Goal: Complete application form: Complete application form

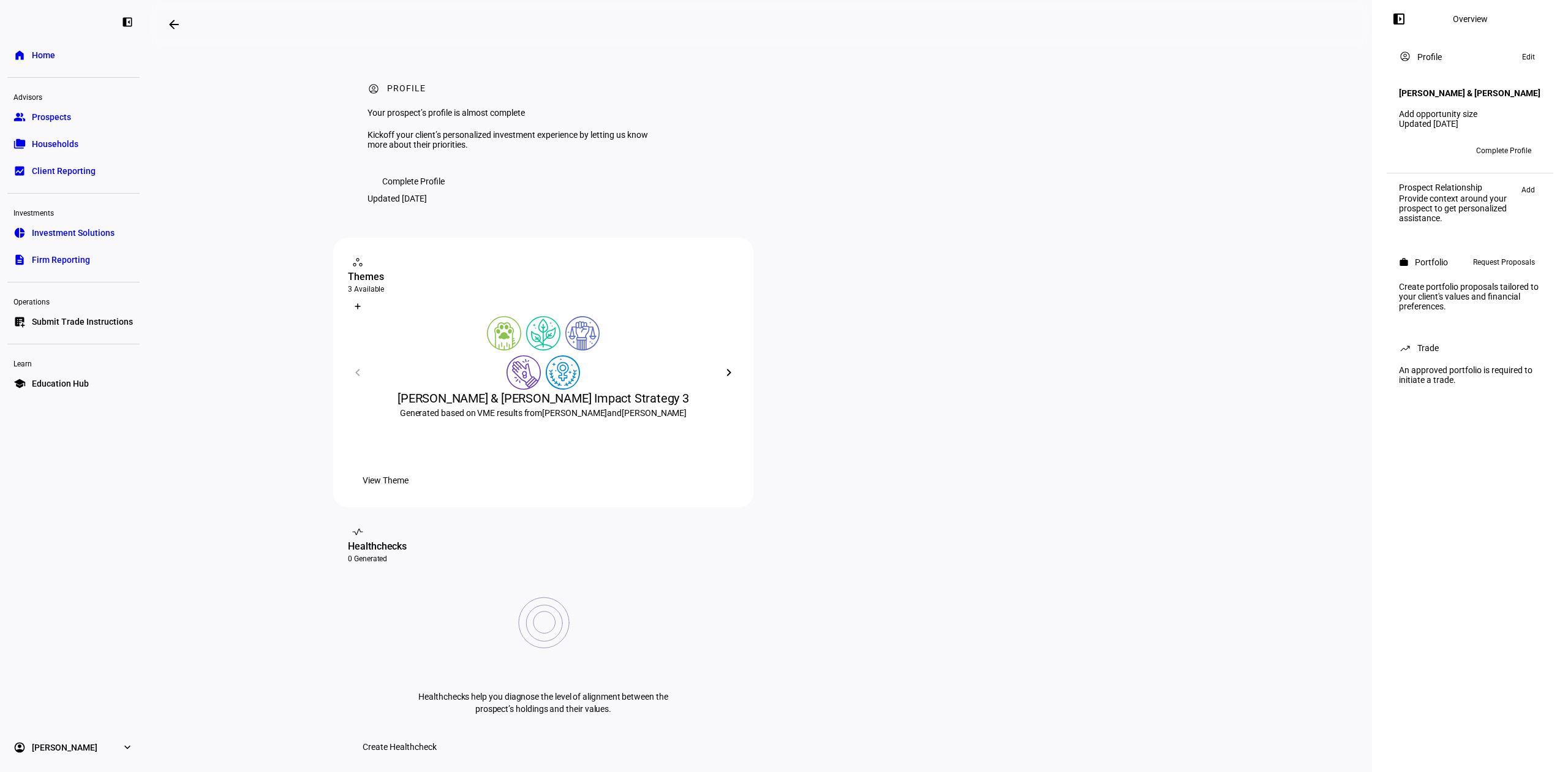
click at [1500, 270] on span "Request Proposals" at bounding box center [1504, 261] width 62 height 15
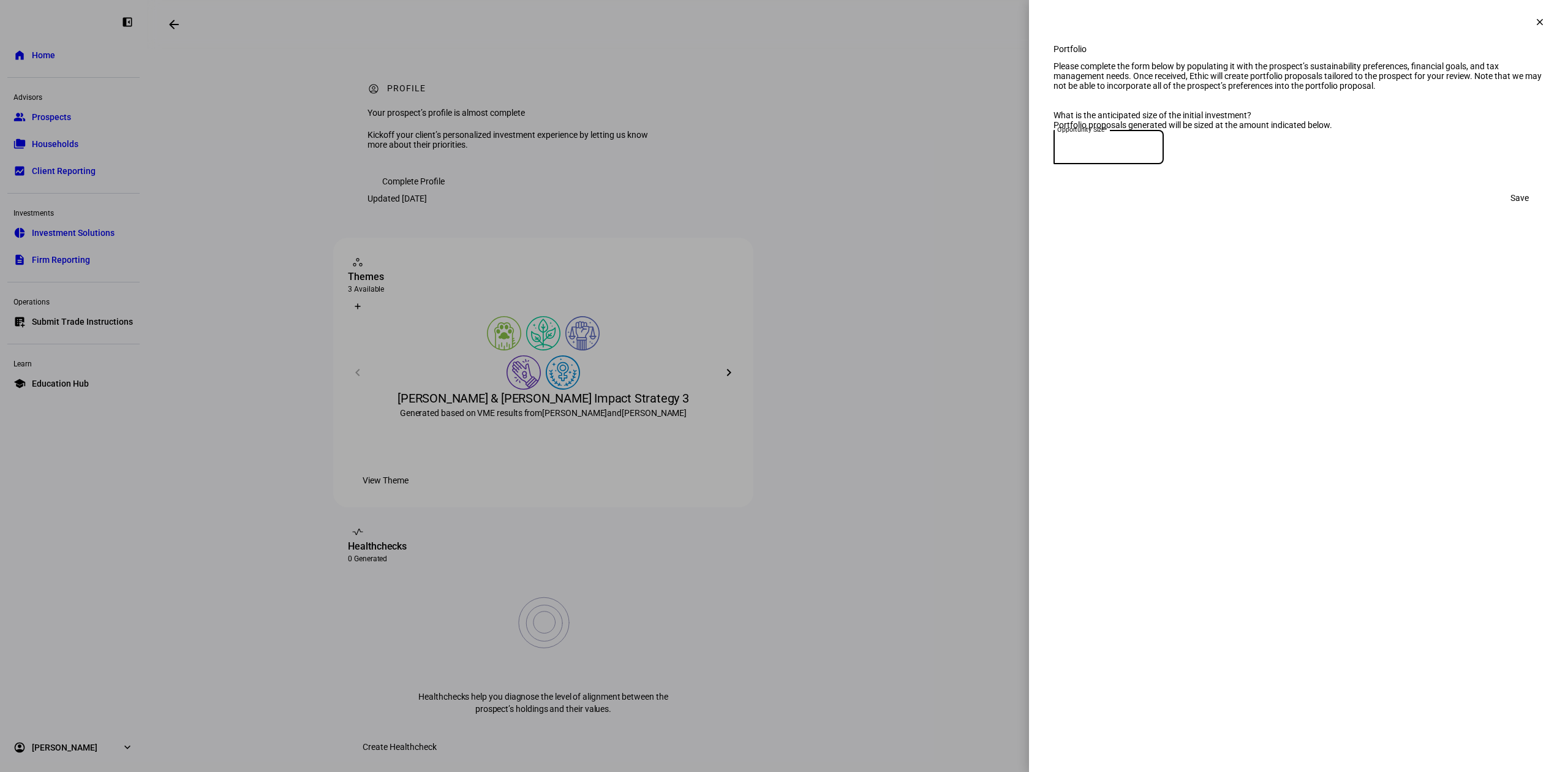
click at [1160, 149] on input at bounding box center [1108, 144] width 110 height 10
type input "750,000"
click at [997, 271] on div at bounding box center [784, 386] width 1568 height 772
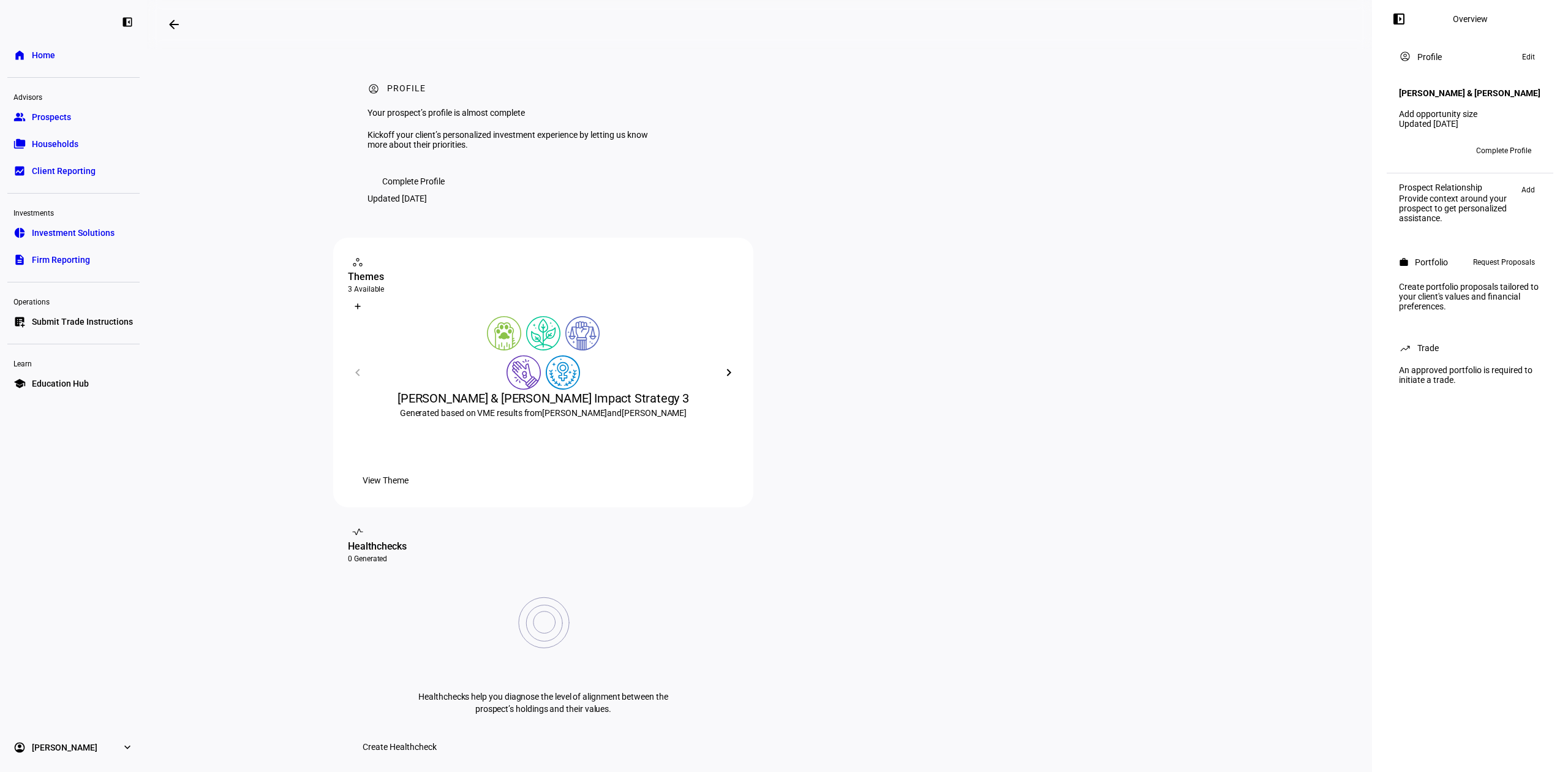
click at [1516, 270] on span "Request Proposals" at bounding box center [1504, 261] width 62 height 15
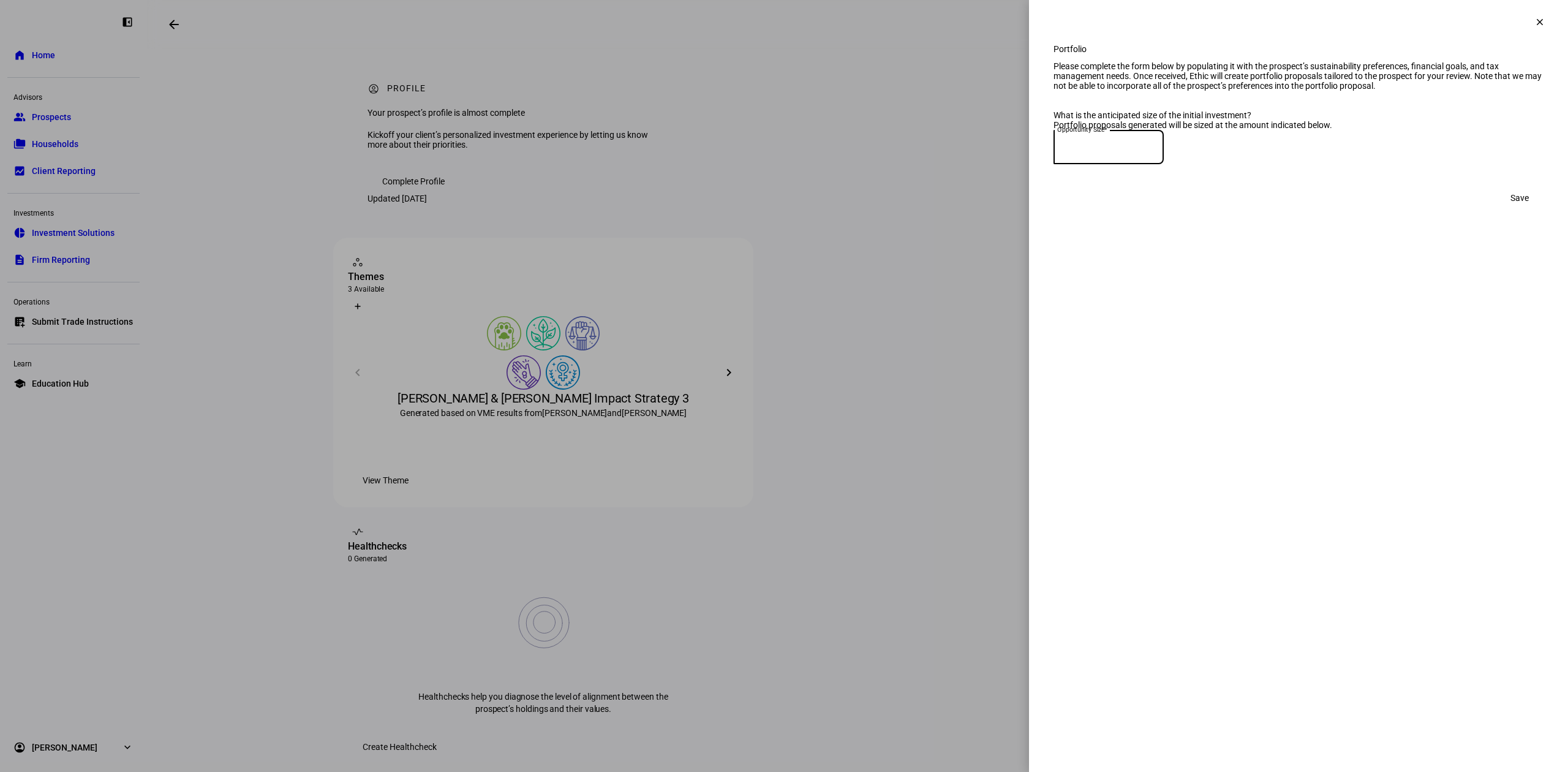
click at [1154, 149] on input at bounding box center [1108, 144] width 110 height 10
type input "750,000"
click at [1515, 210] on span "Save" at bounding box center [1519, 198] width 18 height 24
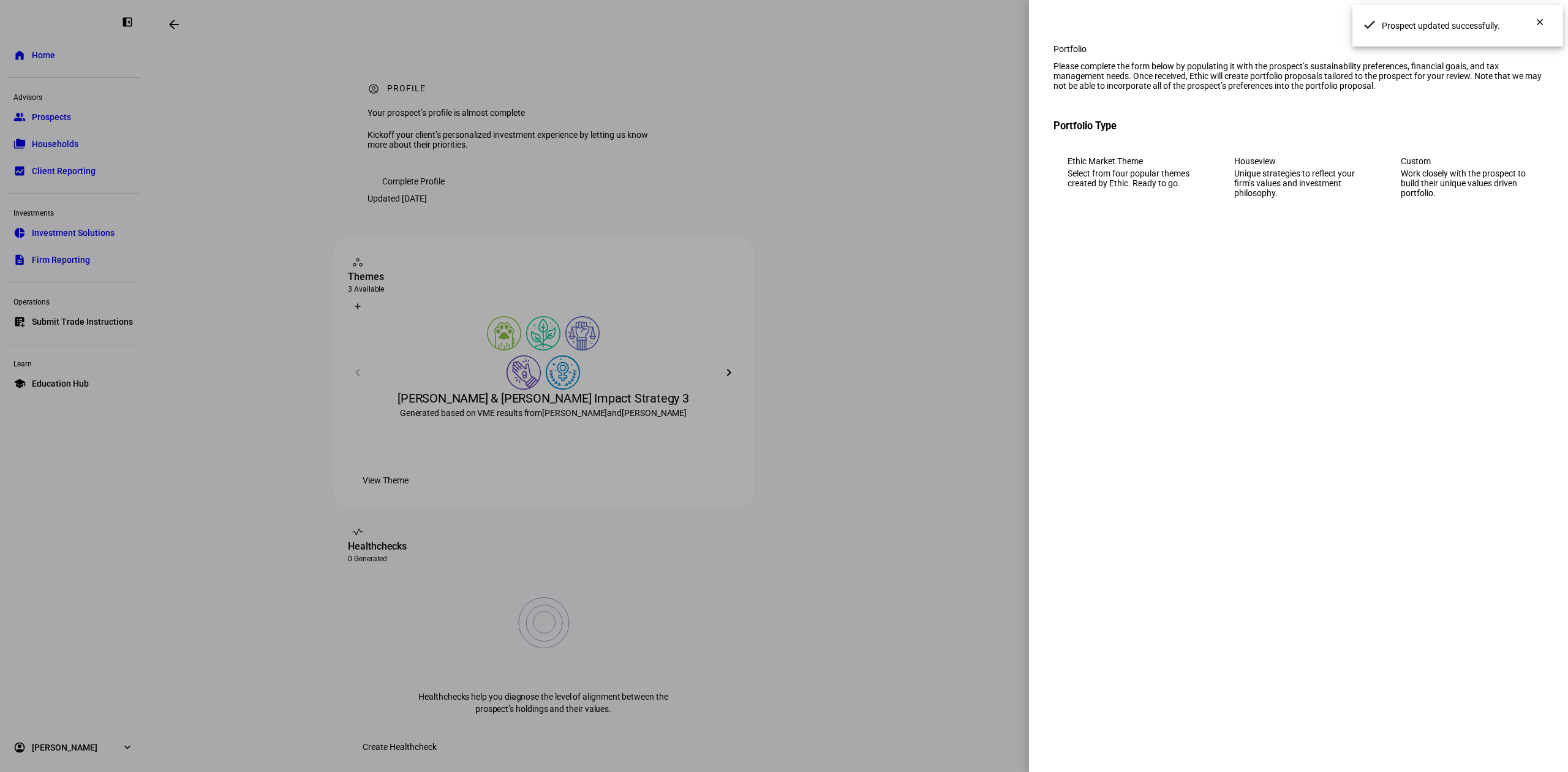
click at [1507, 197] on div "Work closely with the prospect to build their unique values driven portfolio." at bounding box center [1465, 183] width 128 height 29
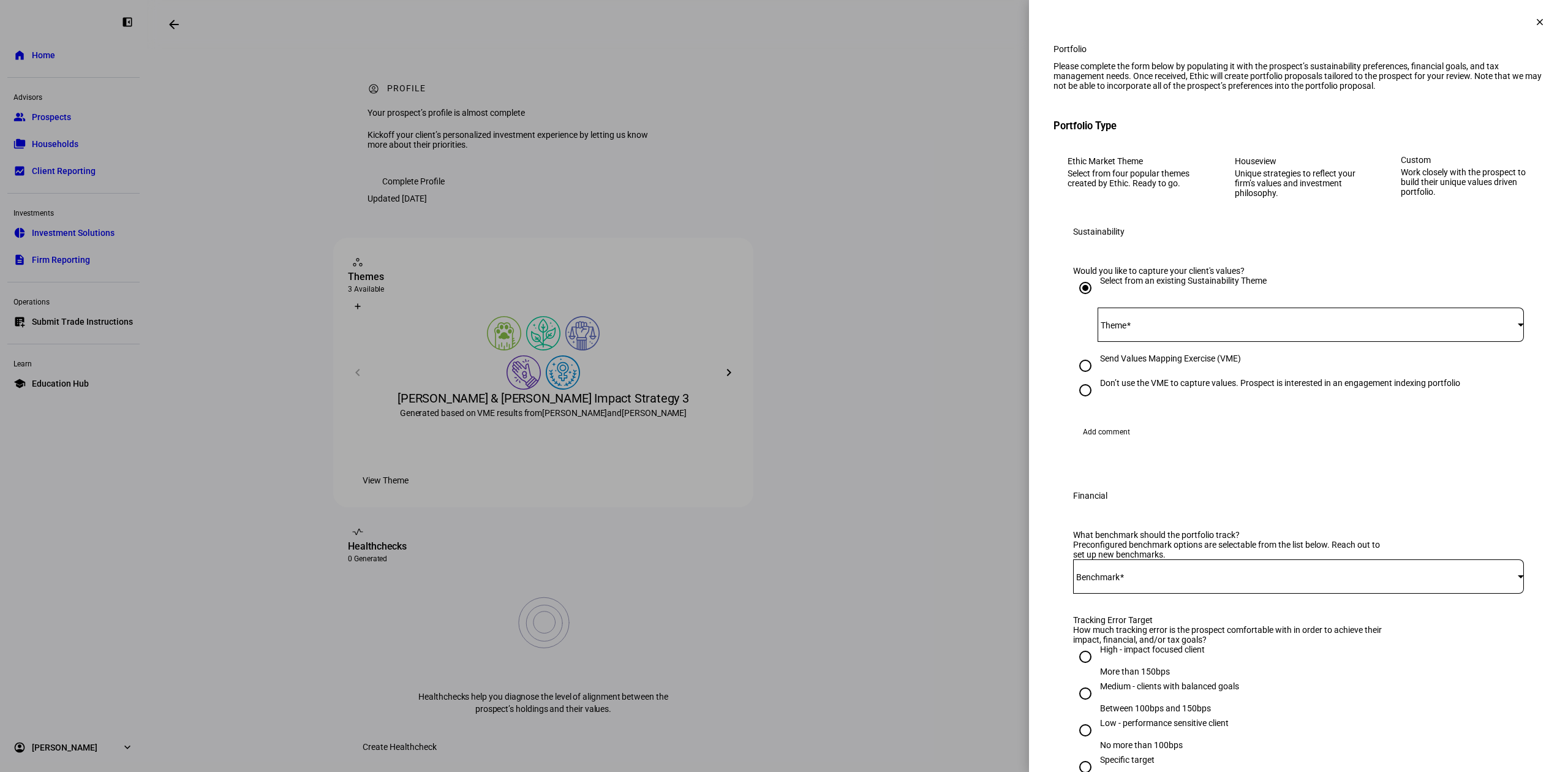
click at [1463, 342] on div at bounding box center [1310, 324] width 427 height 34
click at [1407, 469] on mat-option "[PERSON_NAME] & [PERSON_NAME] Impact Strategy 3" at bounding box center [1298, 478] width 424 height 29
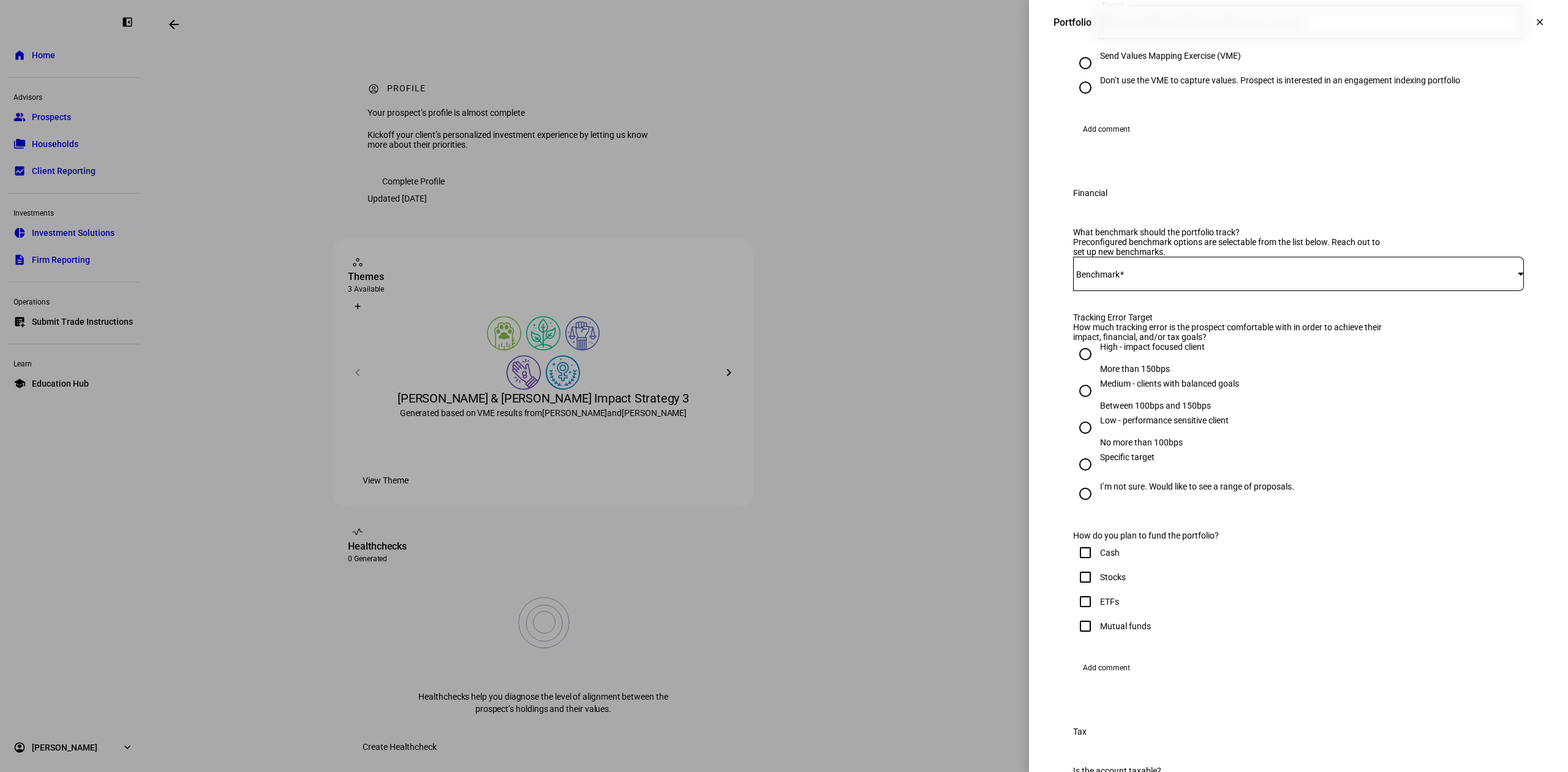
scroll to position [327, 0]
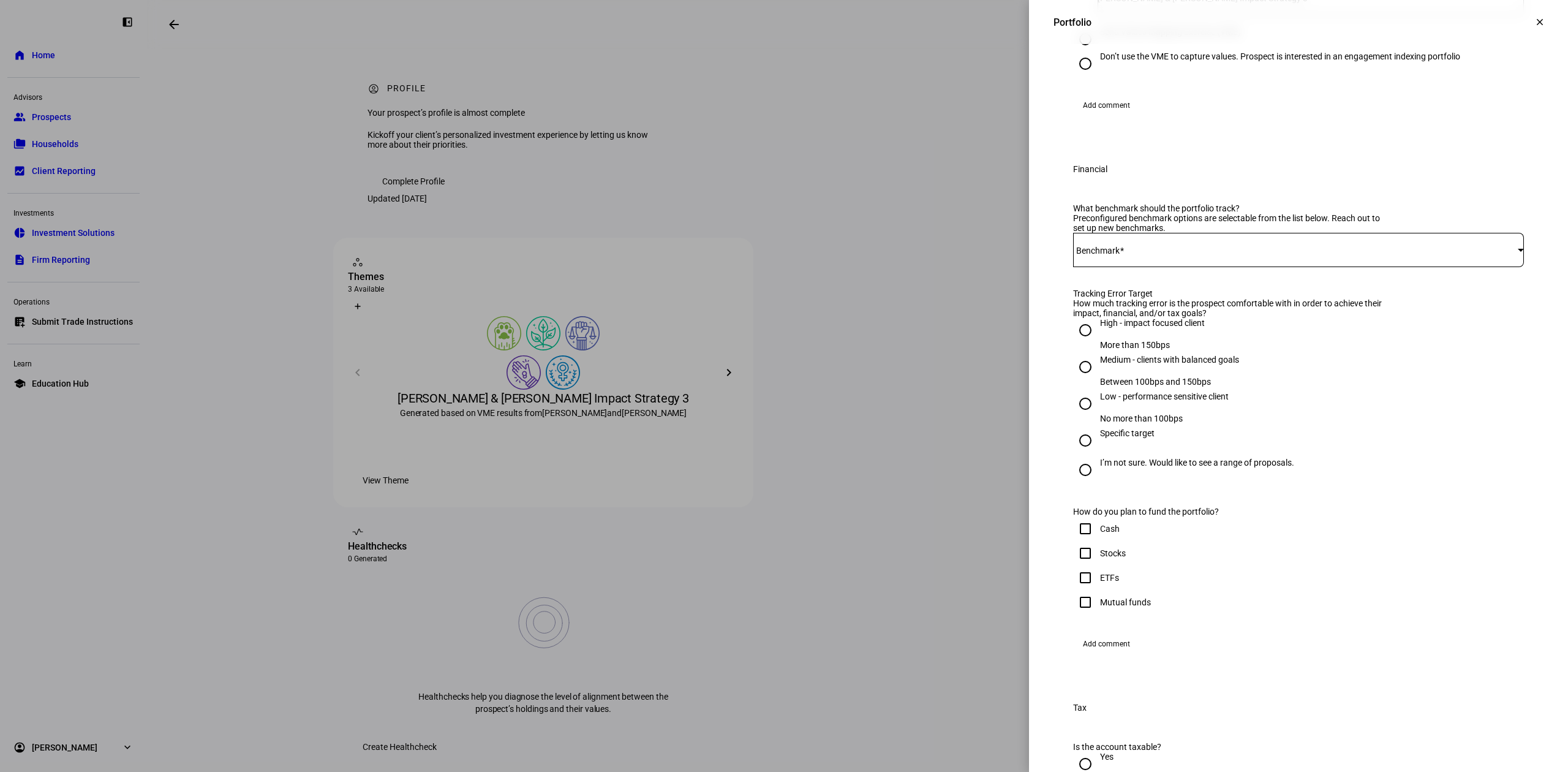
click at [1178, 267] on div at bounding box center [1298, 250] width 451 height 34
click at [1183, 407] on mat-option "68VTI+32EFA" at bounding box center [1285, 420] width 449 height 29
click at [1142, 401] on div "Low - performance sensitive client" at bounding box center [1164, 396] width 128 height 10
click at [1097, 416] on input "Low - performance sensitive client No more than 100bps" at bounding box center [1085, 403] width 24 height 24
radio input "true"
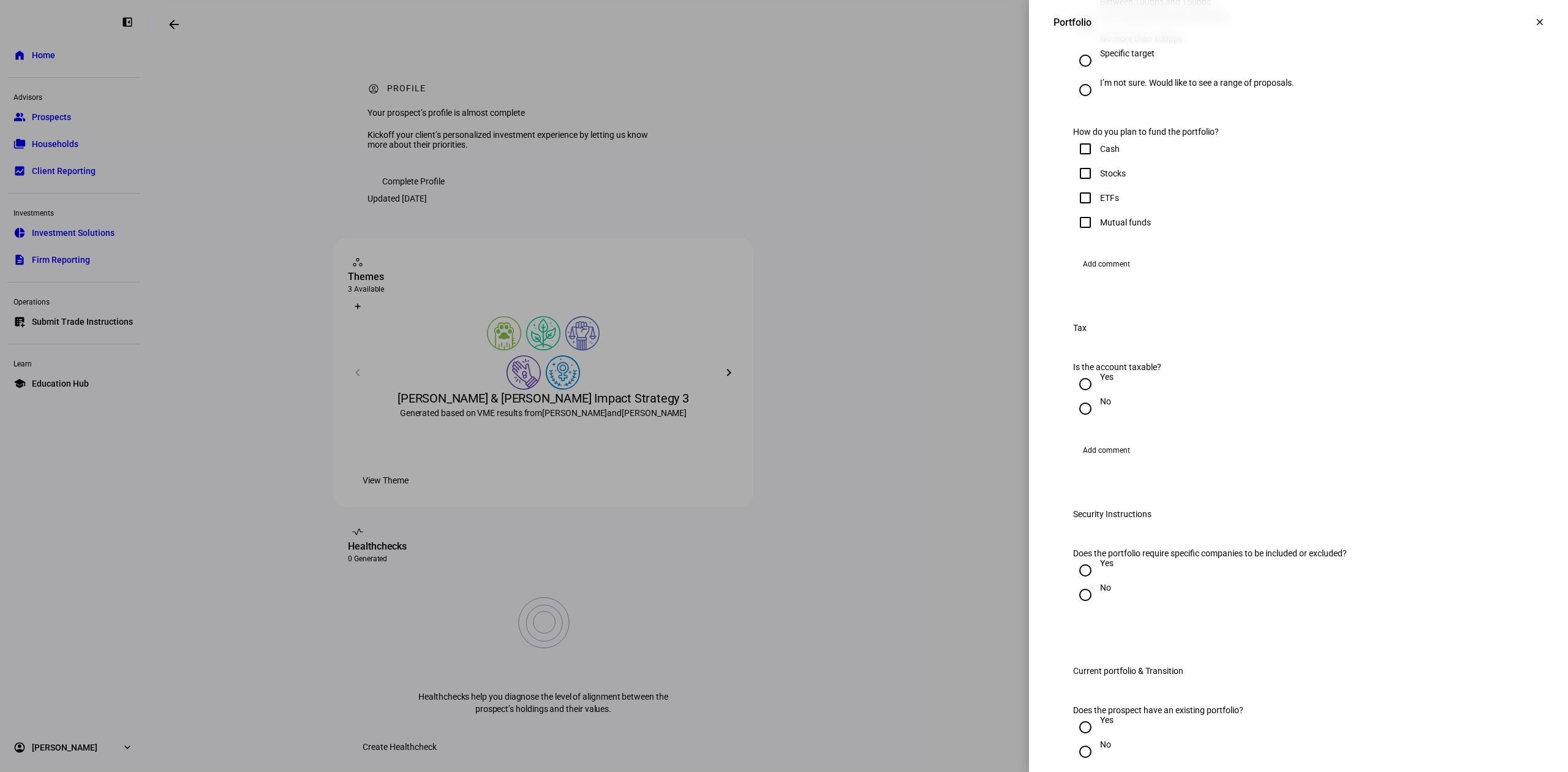
scroll to position [735, 0]
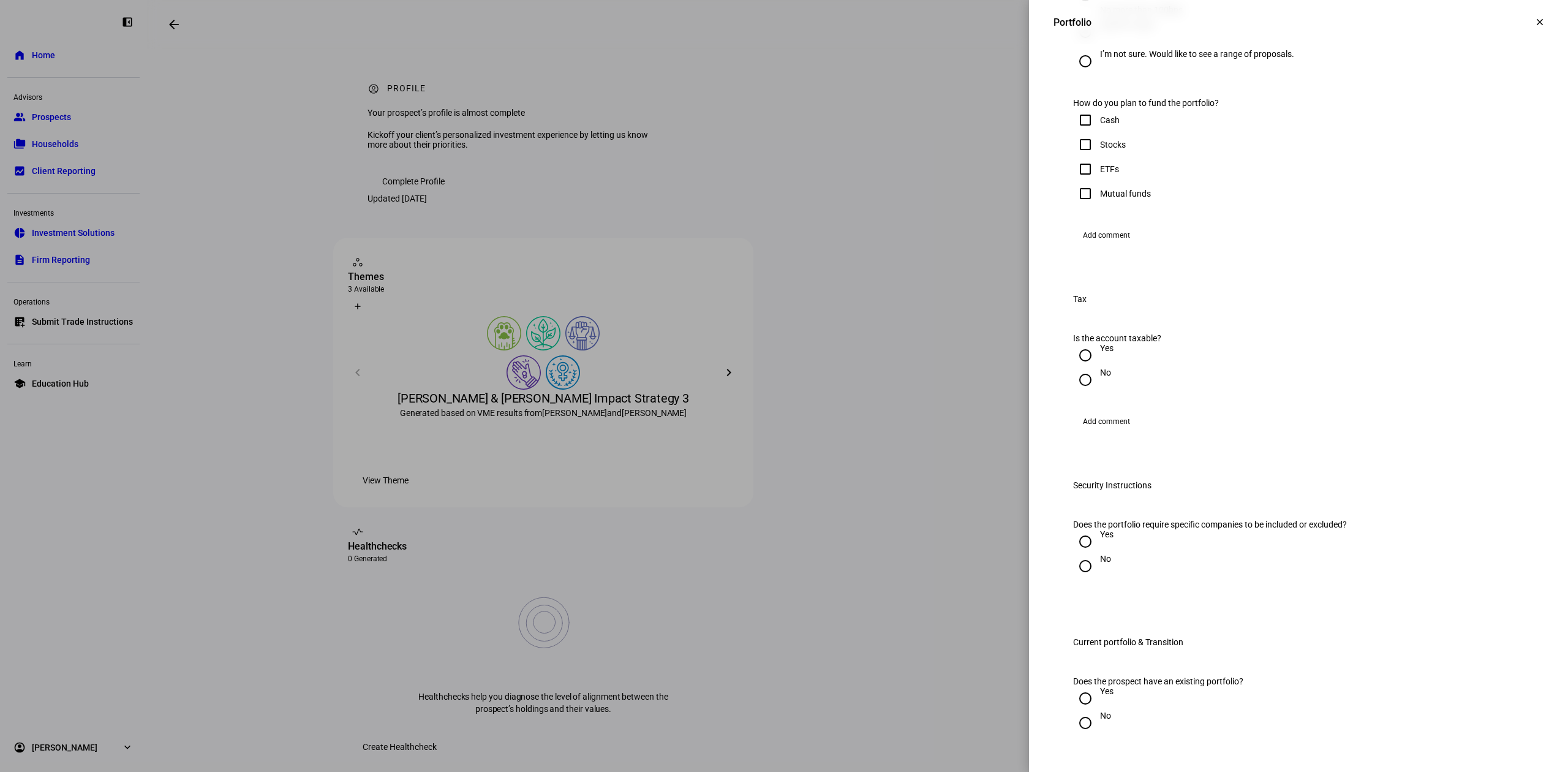
click at [1087, 370] on div at bounding box center [1085, 355] width 29 height 29
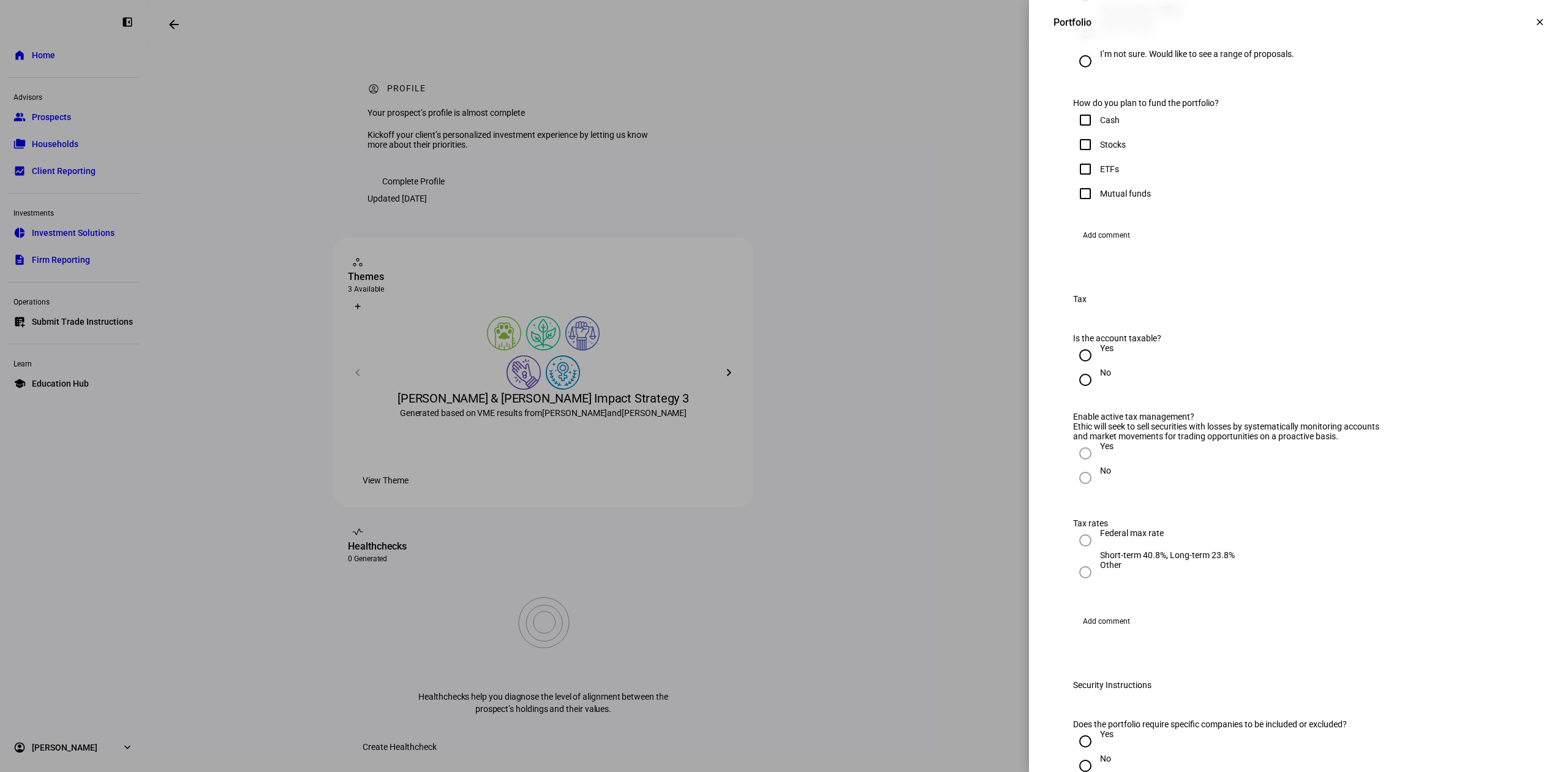
radio input "true"
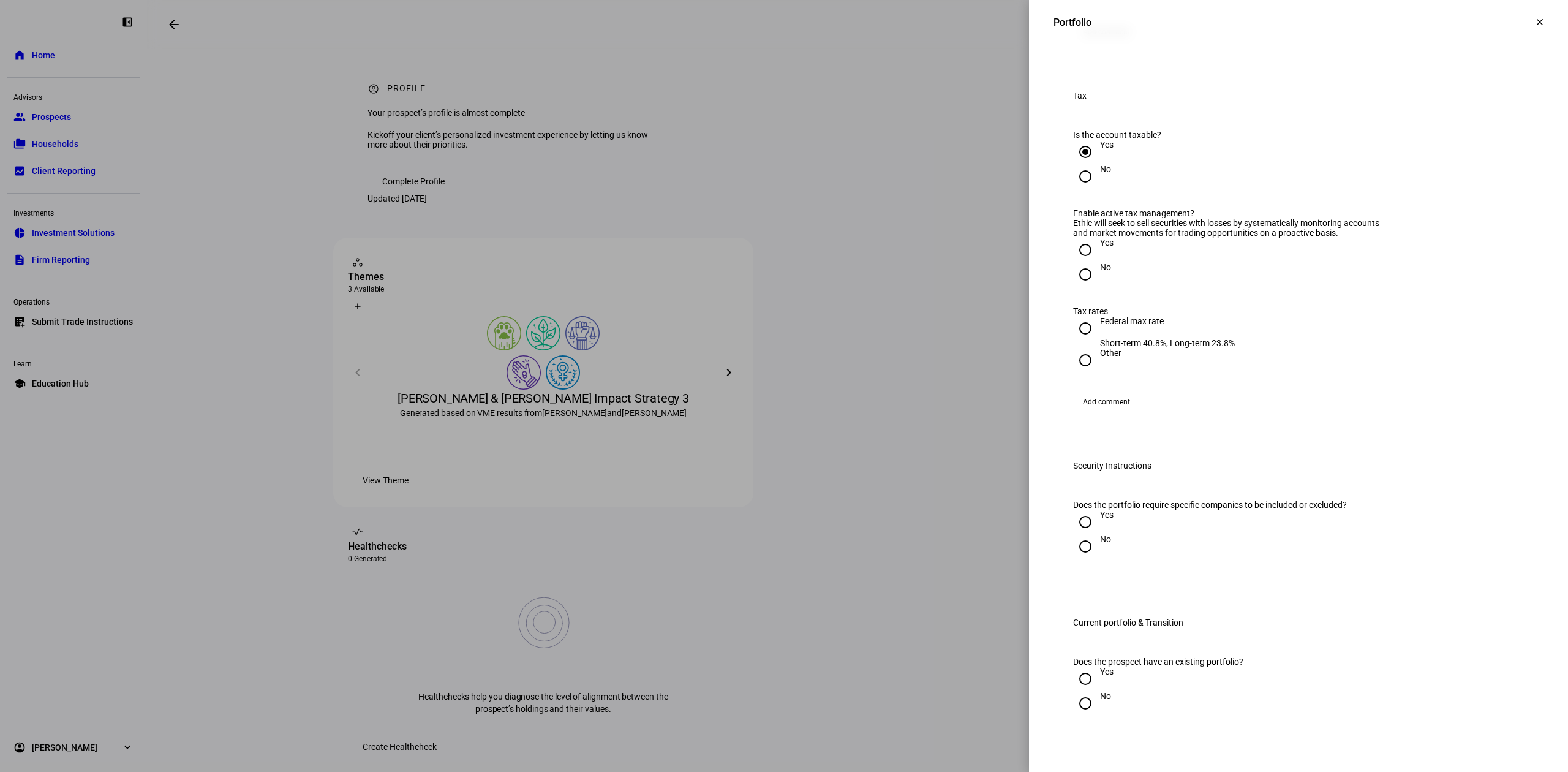
scroll to position [1061, 0]
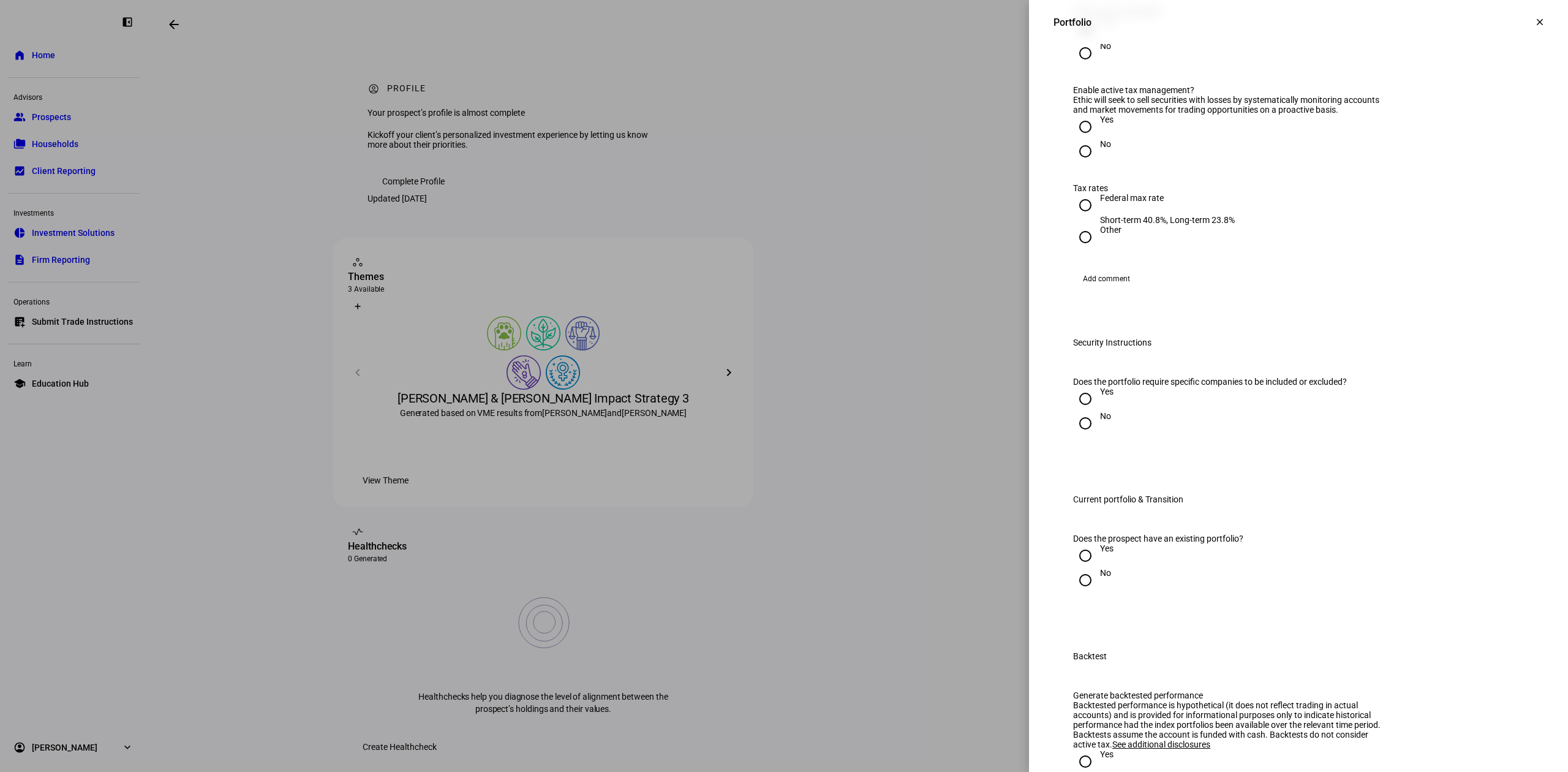
click at [1100, 124] on div "Yes" at bounding box center [1106, 119] width 13 height 10
click at [1088, 139] on input "Yes" at bounding box center [1085, 126] width 24 height 24
radio input "true"
click at [1142, 203] on div "Federal max rate" at bounding box center [1167, 198] width 135 height 10
click at [1097, 217] on input "Federal max rate Short-term 40.8%, Long-term 23.8%" at bounding box center [1085, 205] width 24 height 24
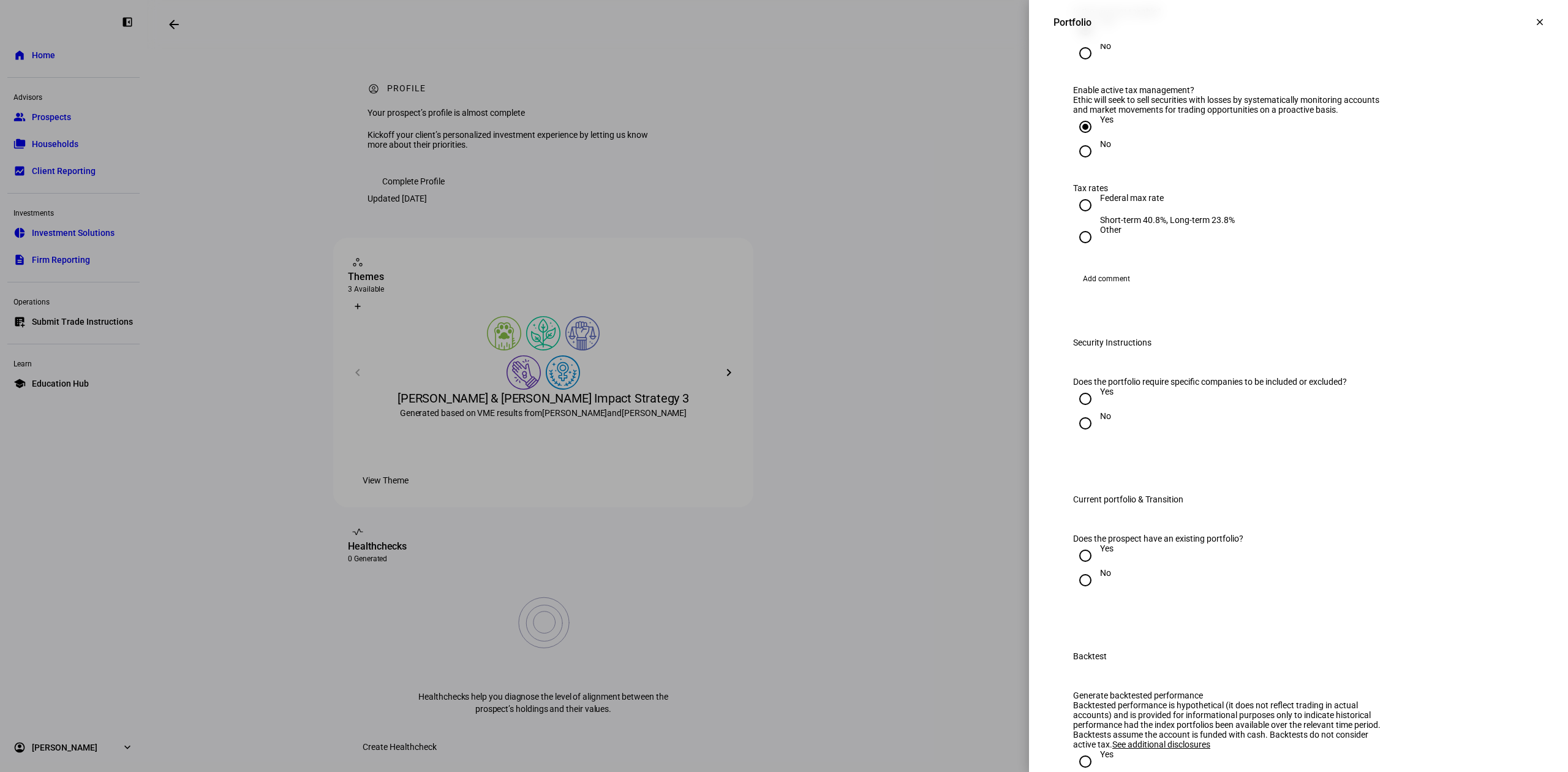
radio input "true"
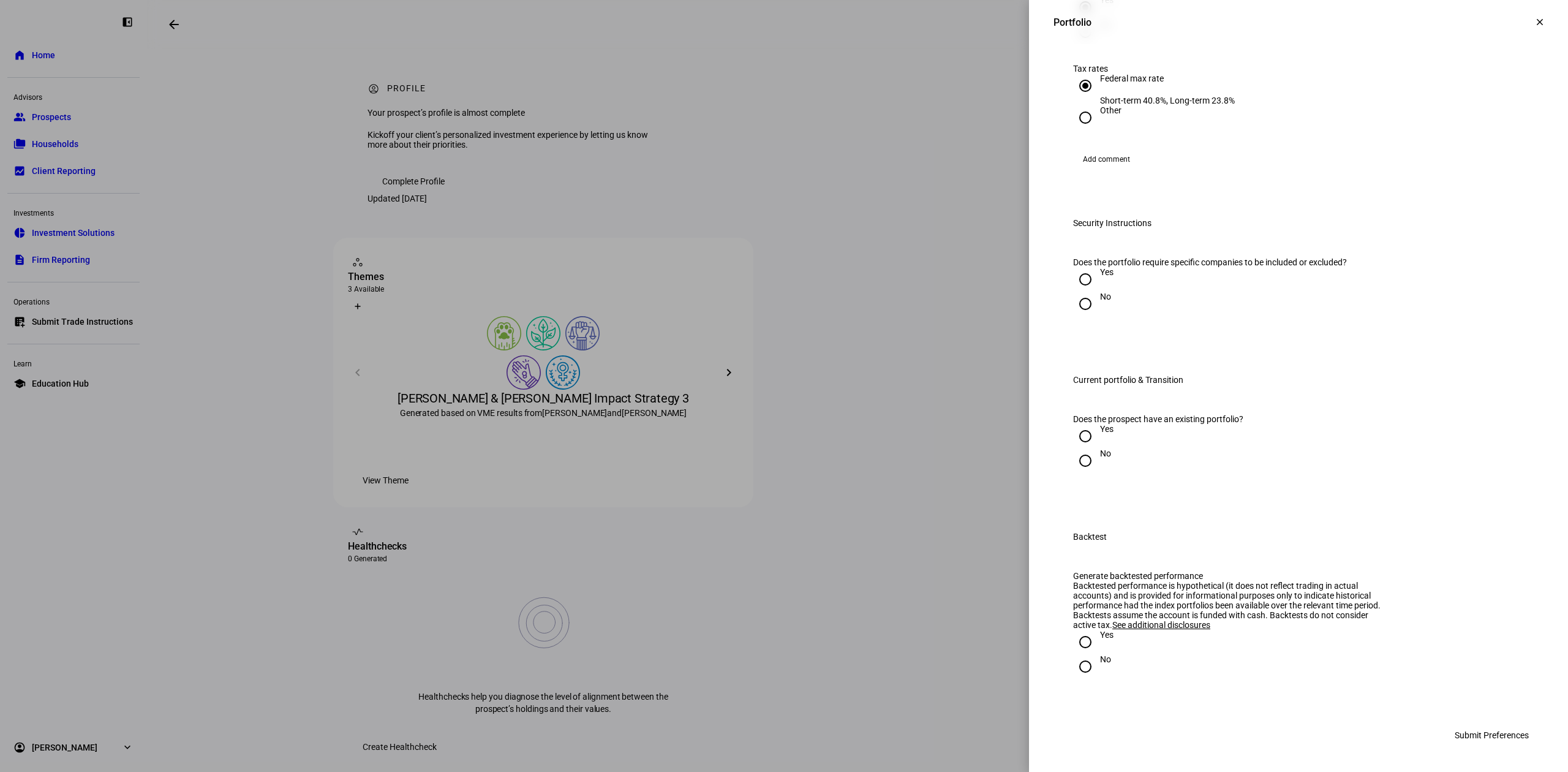
scroll to position [1307, 0]
click at [1100, 301] on div "No" at bounding box center [1105, 296] width 11 height 10
click at [1093, 316] on input "No" at bounding box center [1085, 303] width 24 height 24
radio input "true"
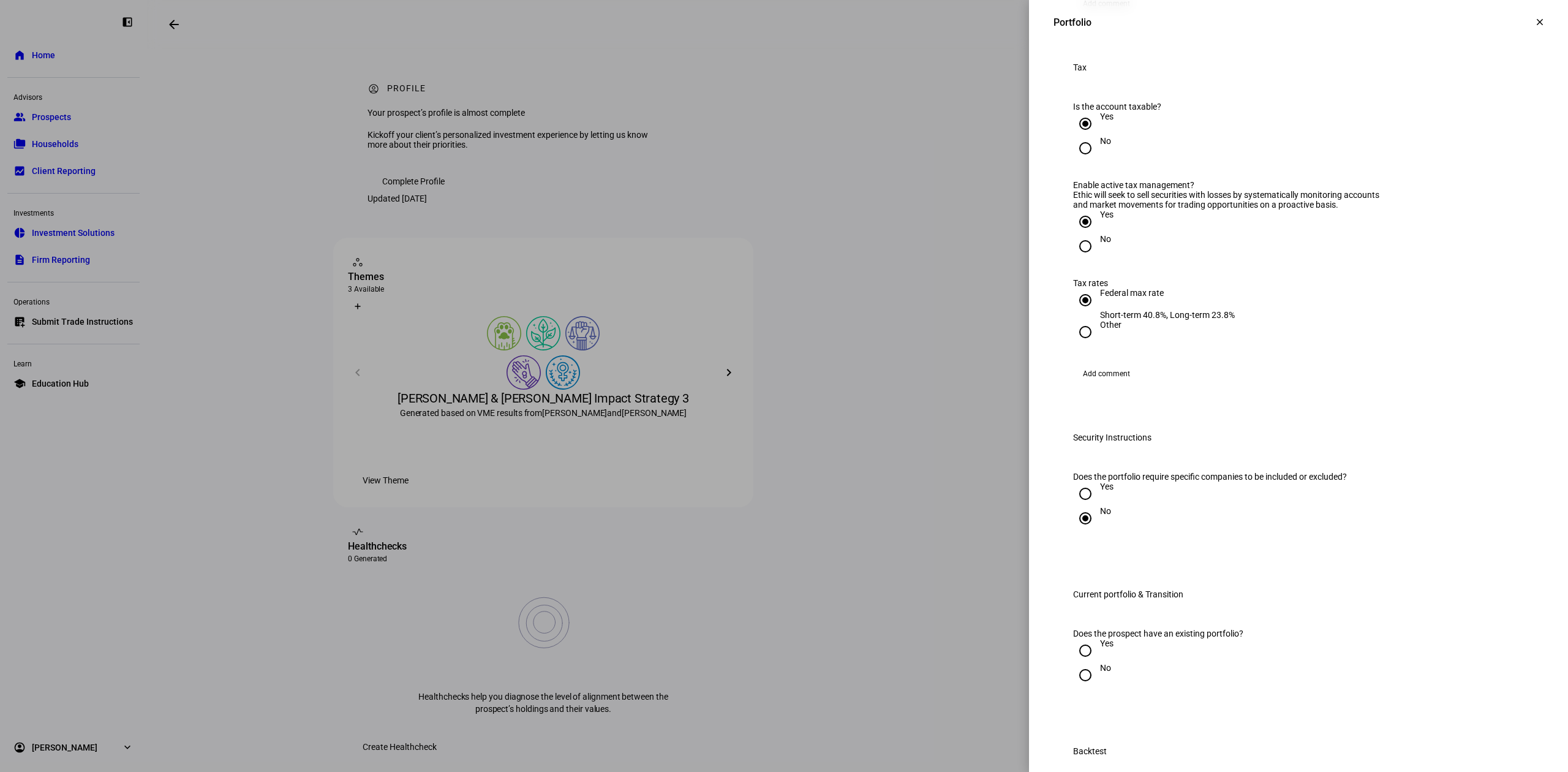
scroll to position [980, 0]
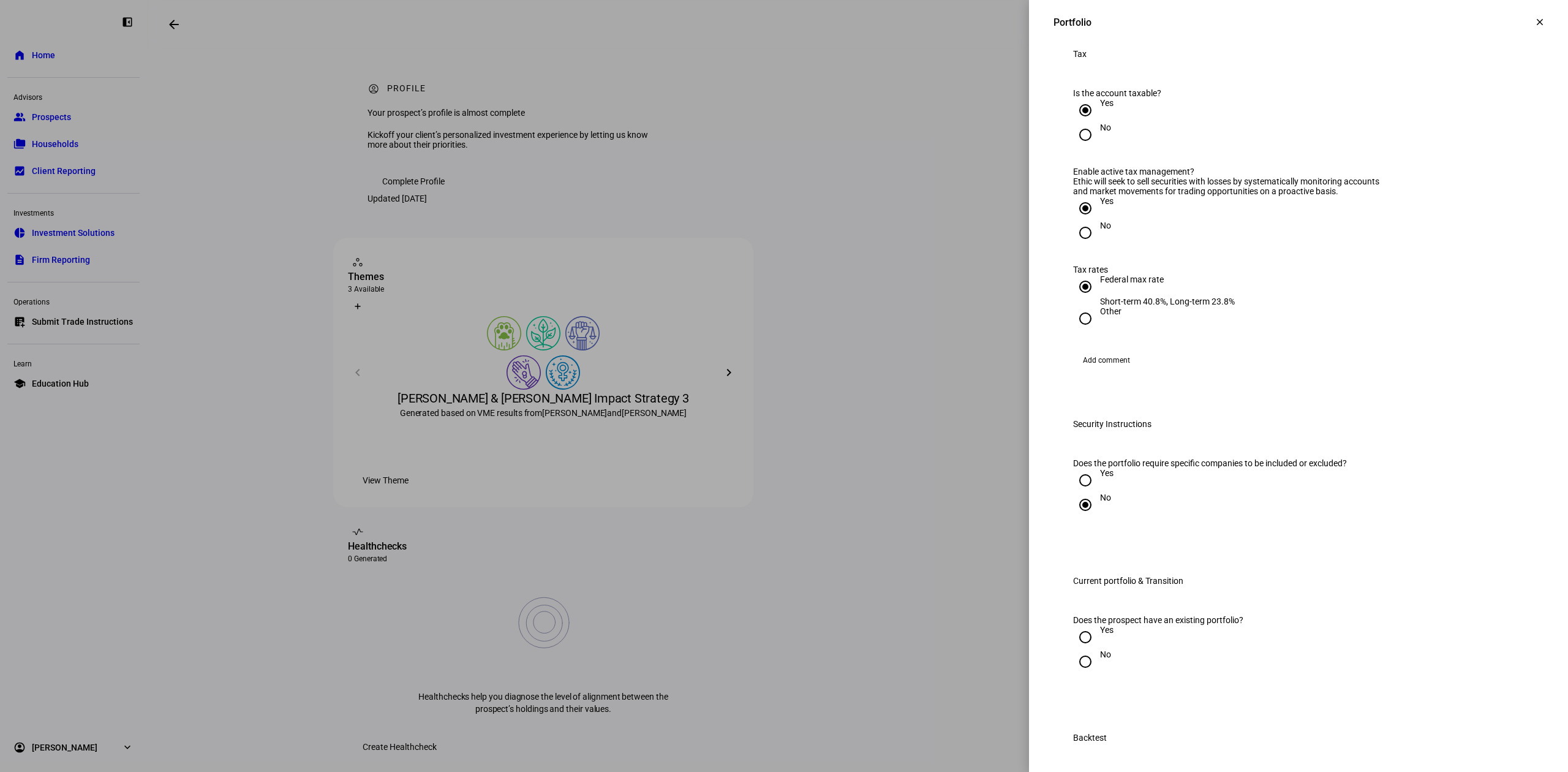
click at [1083, 149] on div at bounding box center [1085, 135] width 29 height 29
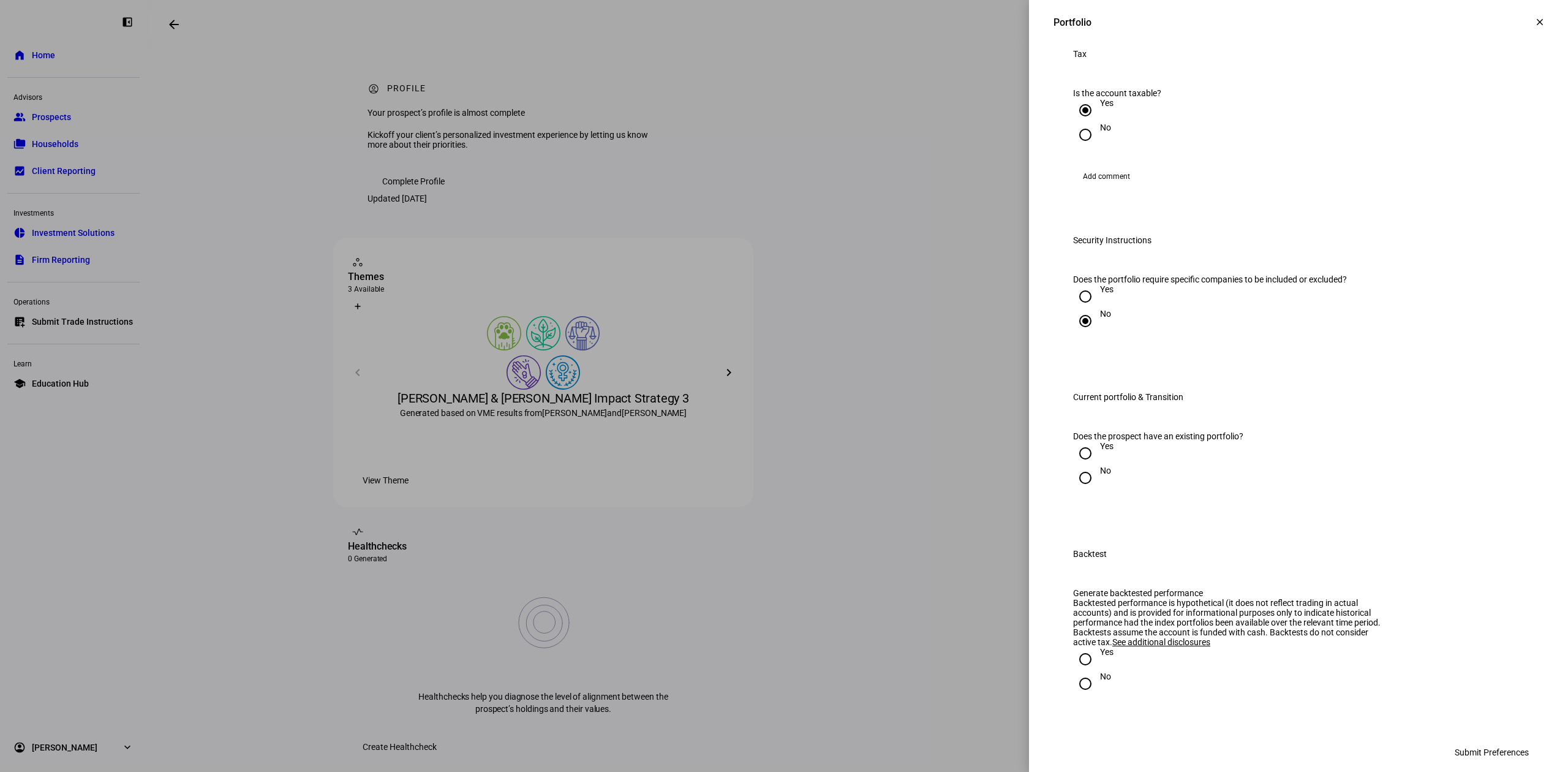
radio input "false"
radio input "true"
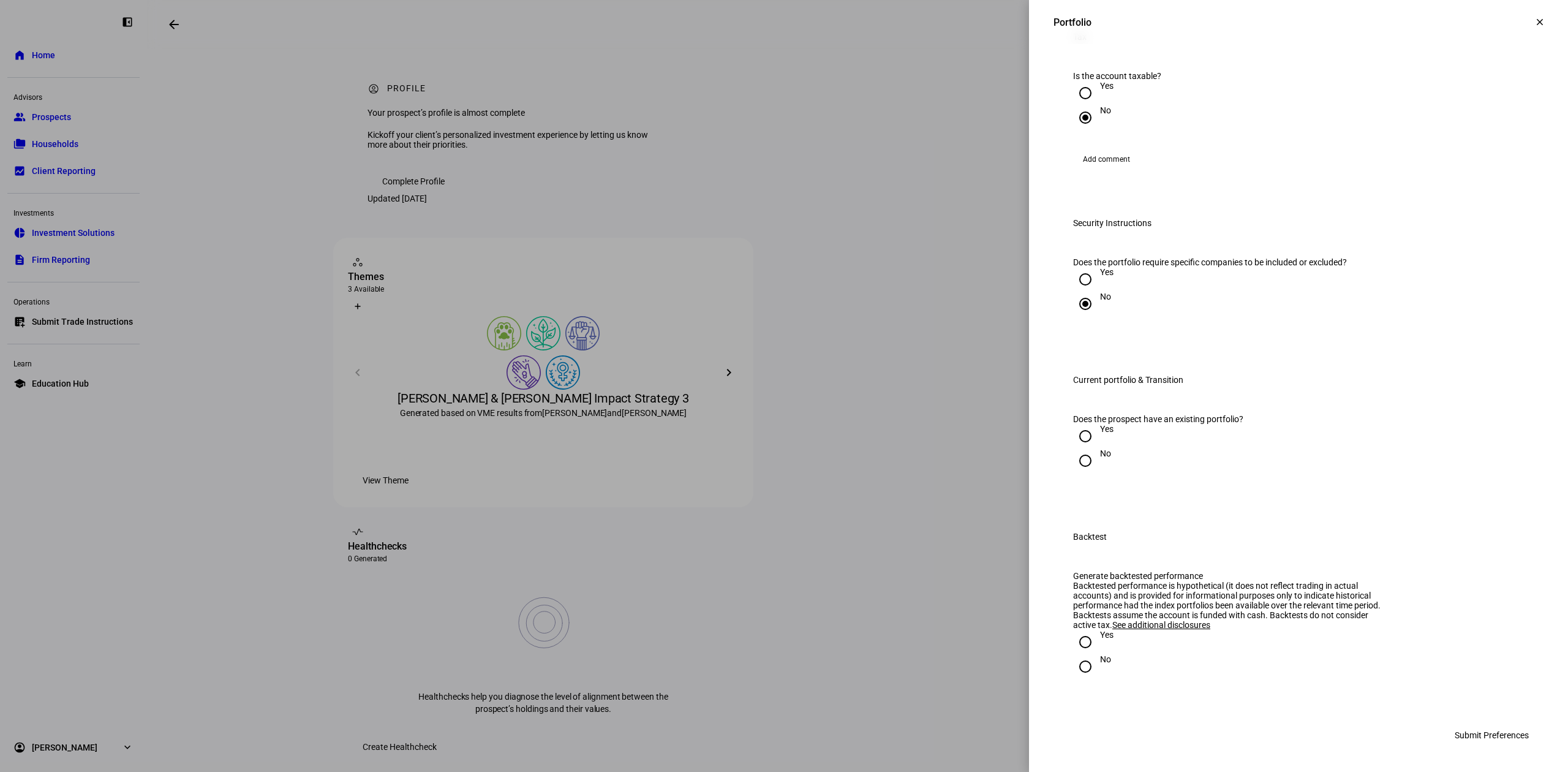
click at [1073, 473] on input "No" at bounding box center [1085, 460] width 24 height 24
radio input "true"
click at [1073, 667] on input "No" at bounding box center [1085, 666] width 24 height 24
radio input "true"
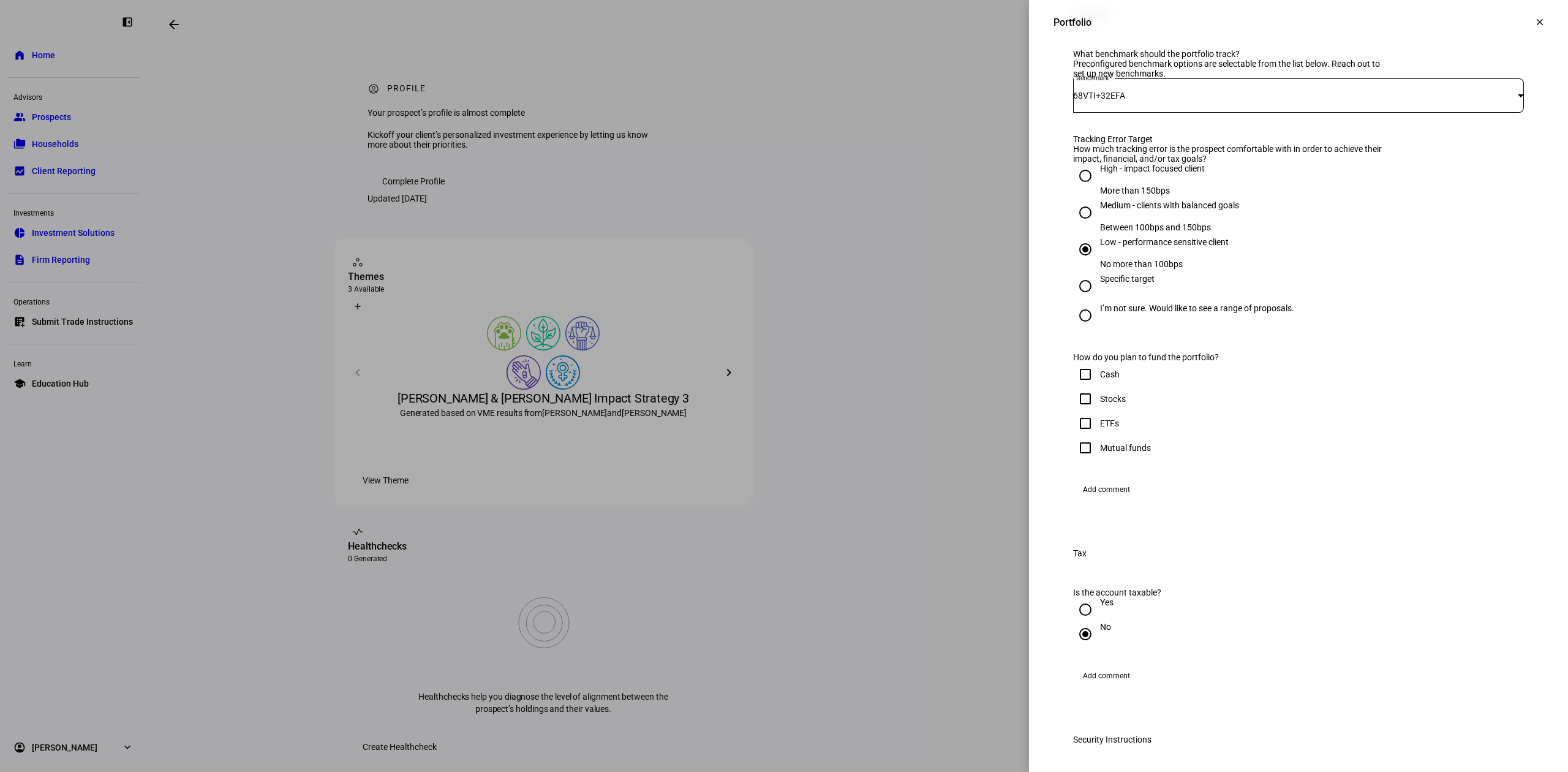
scroll to position [495, 0]
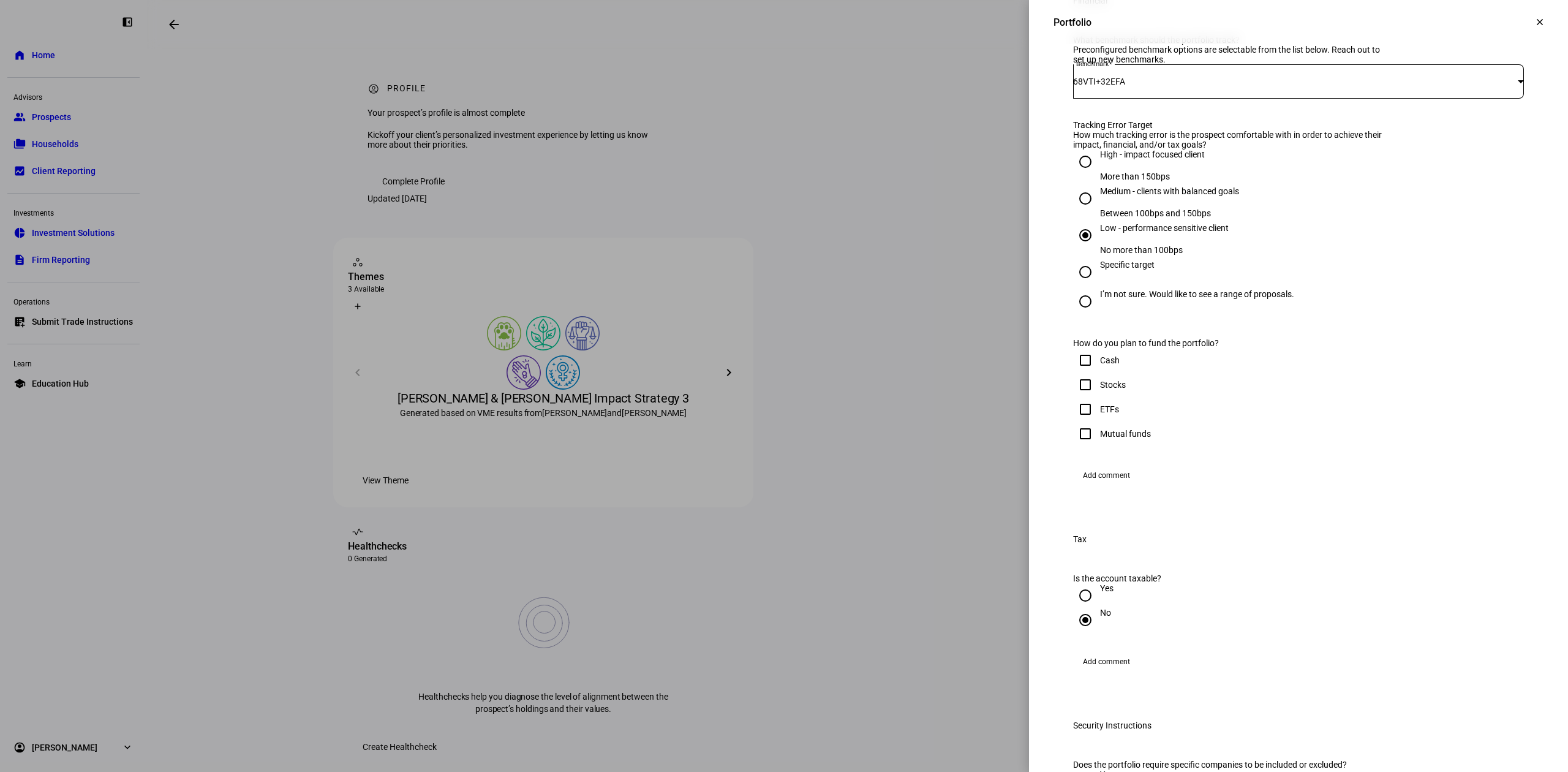
click at [1073, 372] on input "Cash" at bounding box center [1085, 360] width 24 height 24
checkbox input "true"
click at [1080, 397] on input "Stocks" at bounding box center [1085, 384] width 24 height 24
checkbox input "true"
click at [1076, 422] on input "ETFs" at bounding box center [1085, 409] width 24 height 24
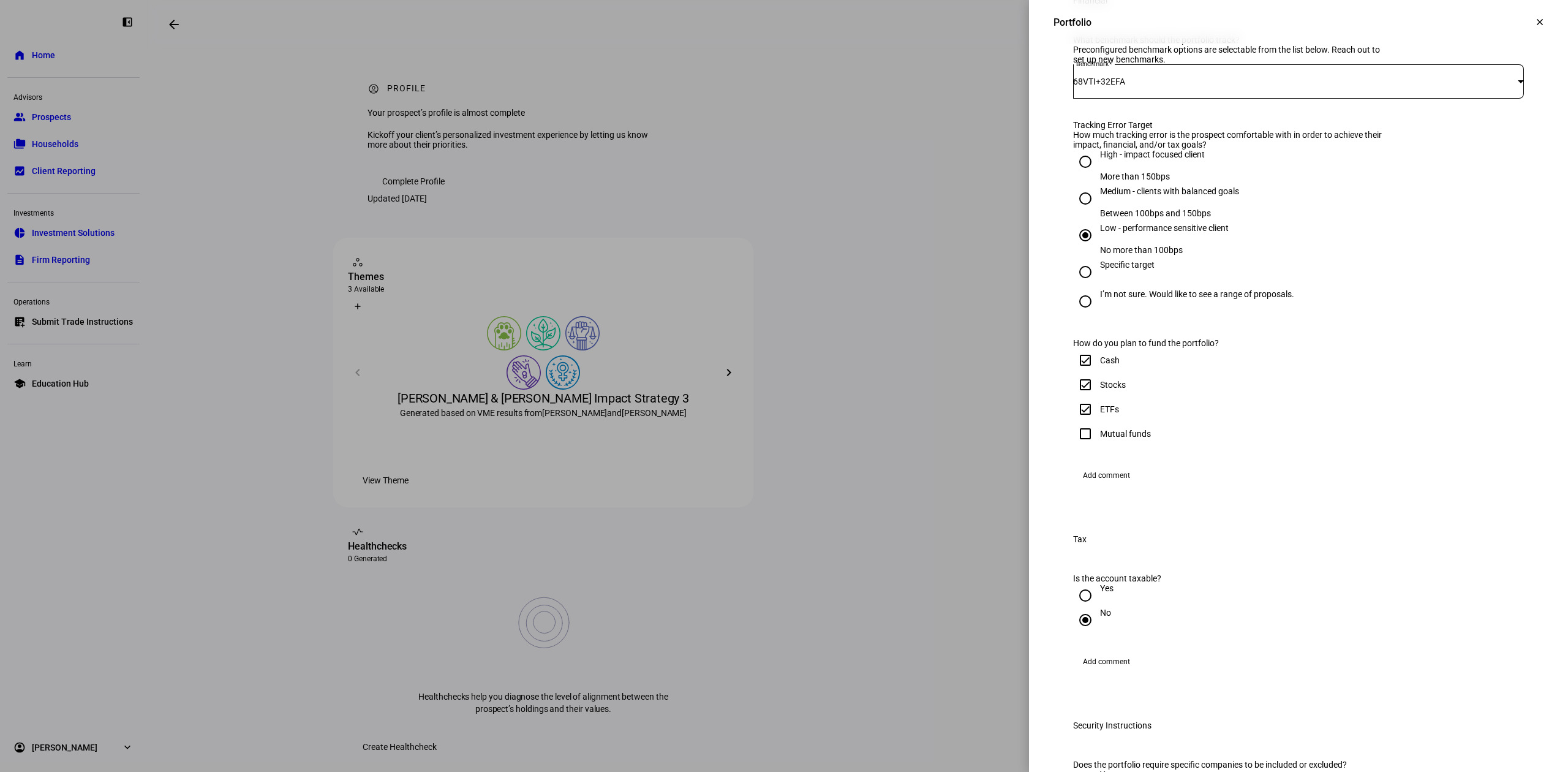
checkbox input "true"
click at [1074, 446] on input "Mutual funds" at bounding box center [1085, 434] width 24 height 24
checkbox input "true"
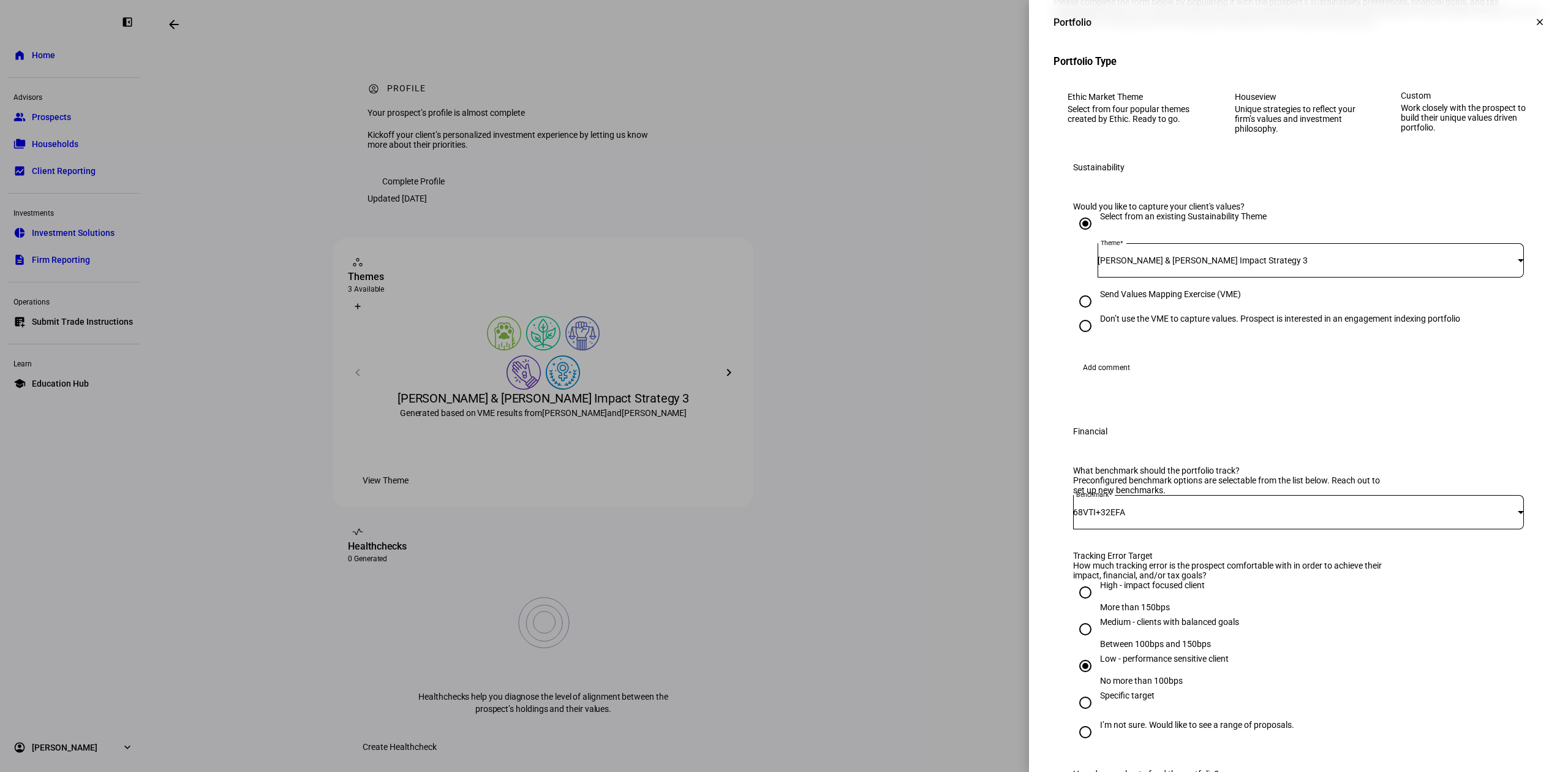
scroll to position [0, 0]
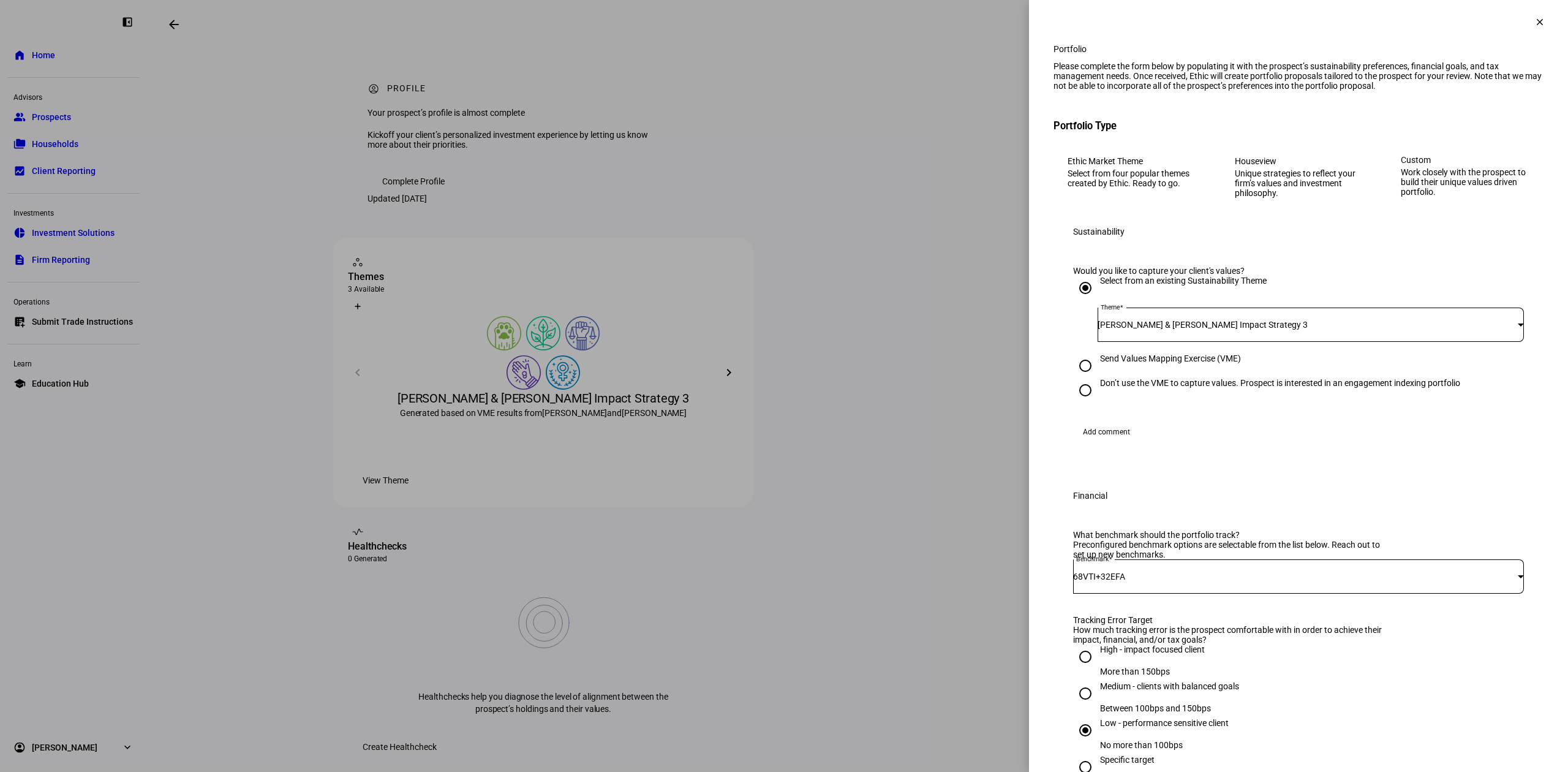
click at [1526, 31] on span at bounding box center [1540, 22] width 29 height 29
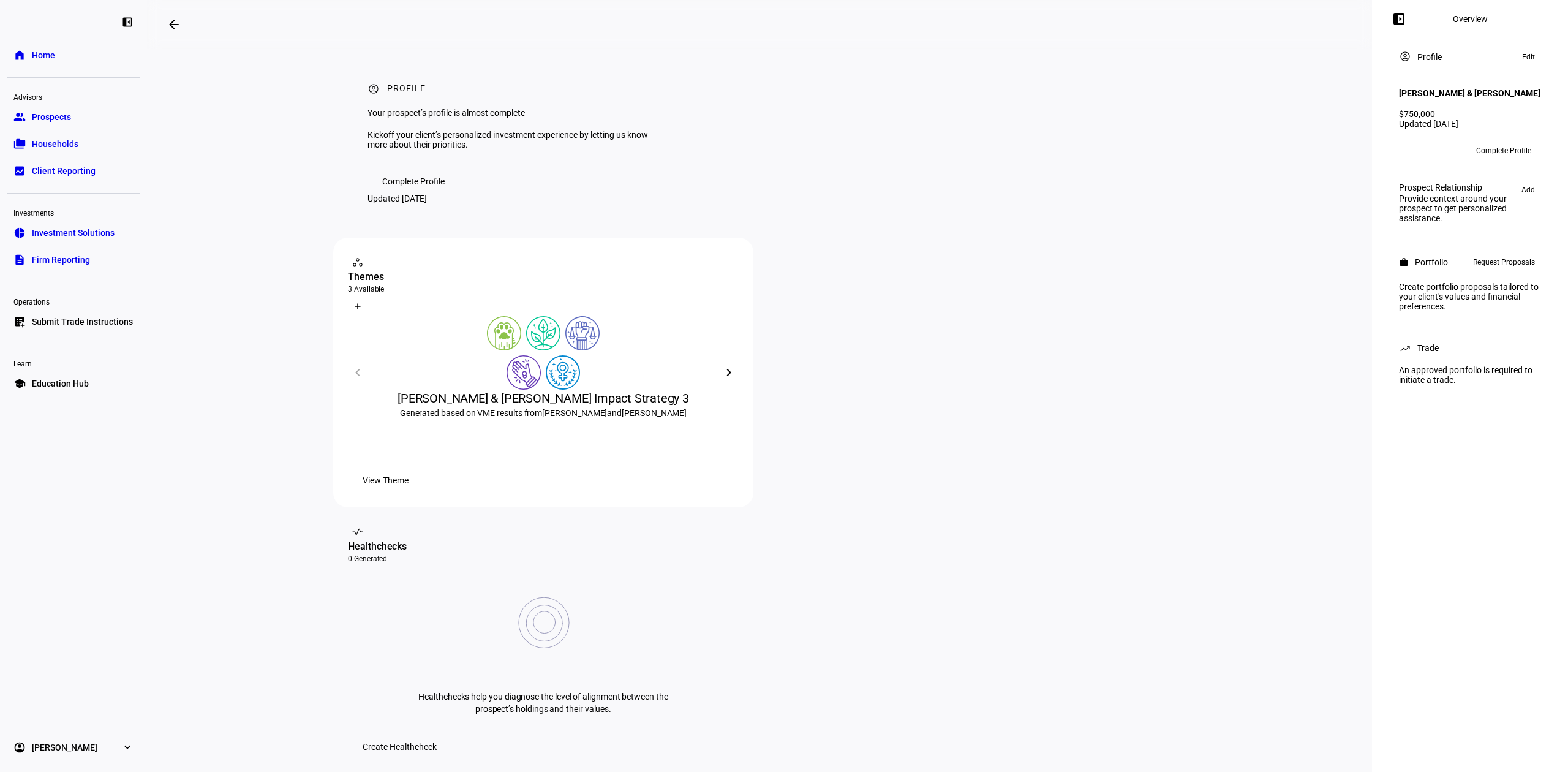
click at [1520, 272] on div "work Portfolio Request Proposals" at bounding box center [1470, 262] width 157 height 29
click at [1519, 270] on span "Request Proposals" at bounding box center [1504, 261] width 62 height 15
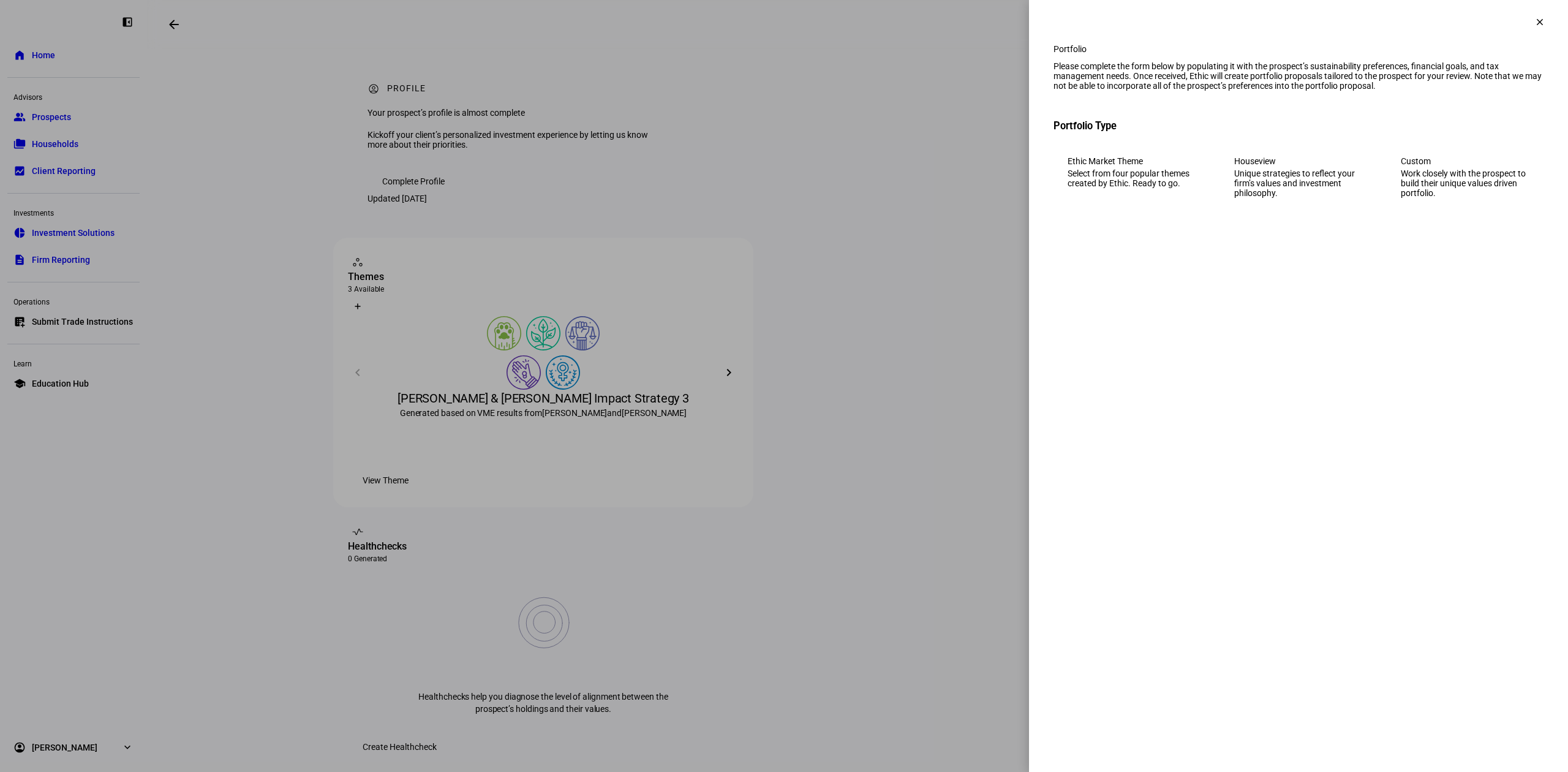
click at [1468, 195] on div "Work closely with the prospect to build their unique values driven portfolio." at bounding box center [1465, 183] width 128 height 29
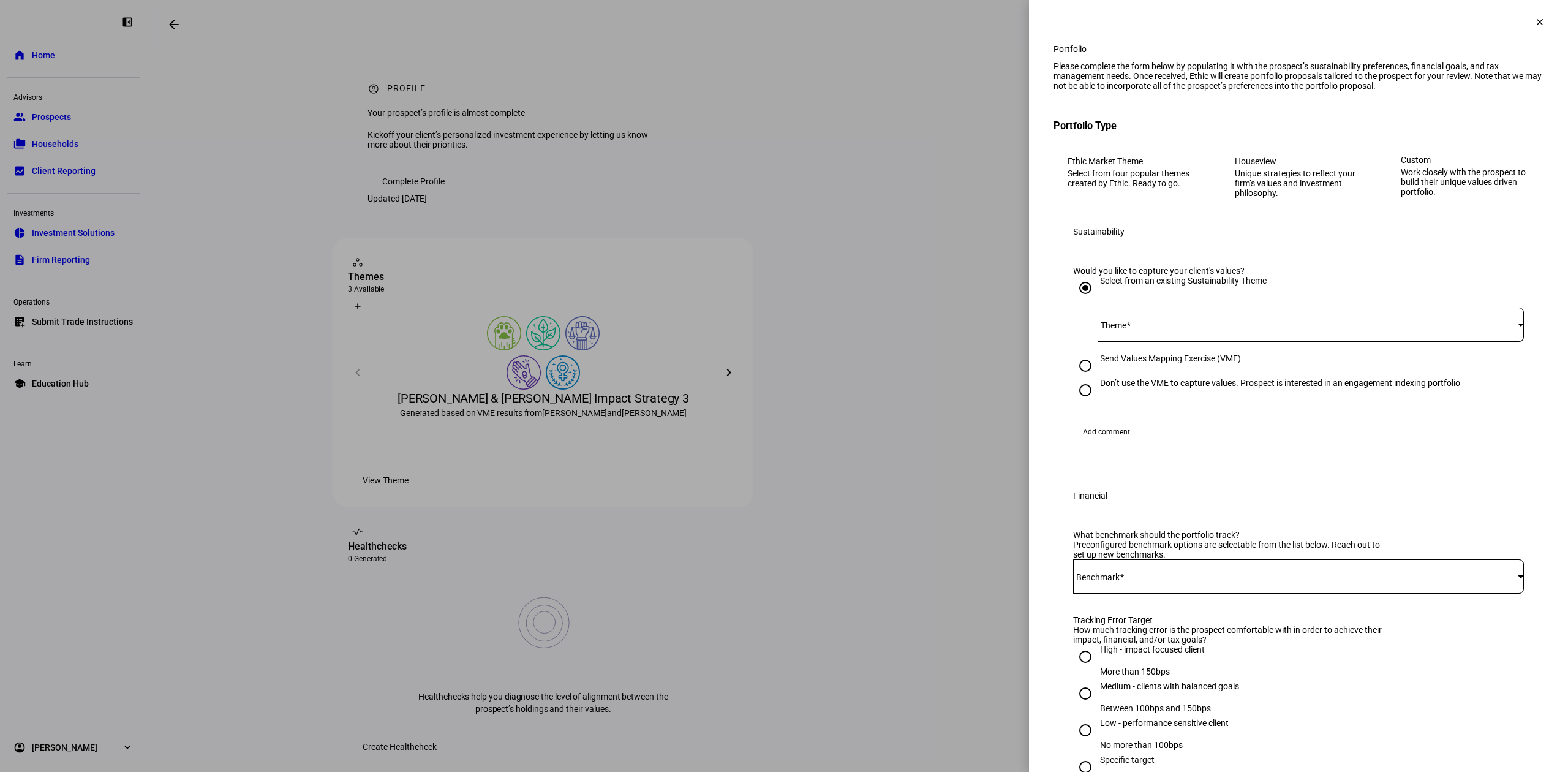
click at [1534, 23] on mat-icon "clear" at bounding box center [1540, 22] width 11 height 11
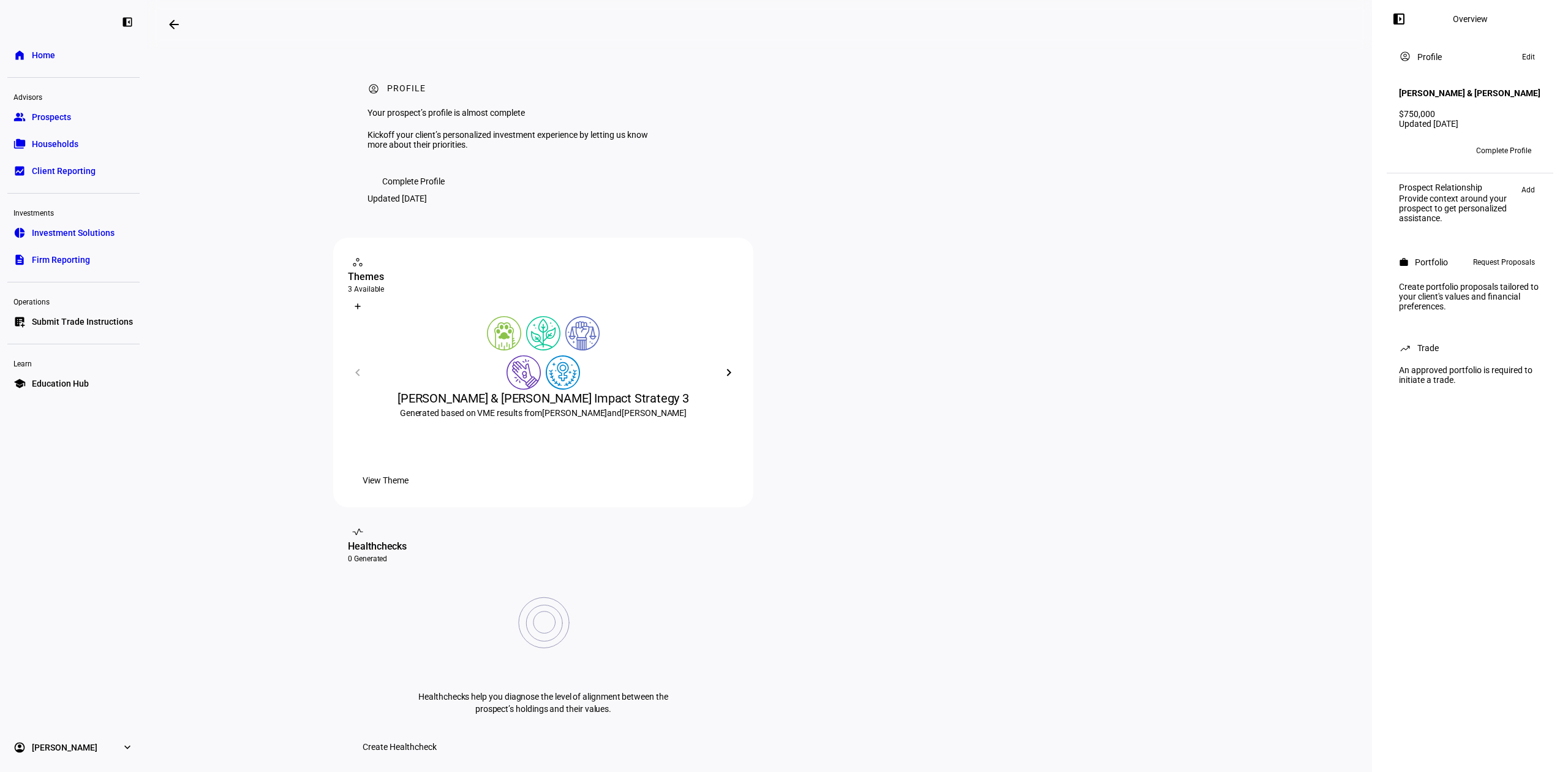
click at [1499, 147] on div "ML Complete Profile" at bounding box center [1470, 151] width 157 height 34
click at [1497, 157] on span "Complete Profile" at bounding box center [1503, 151] width 55 height 19
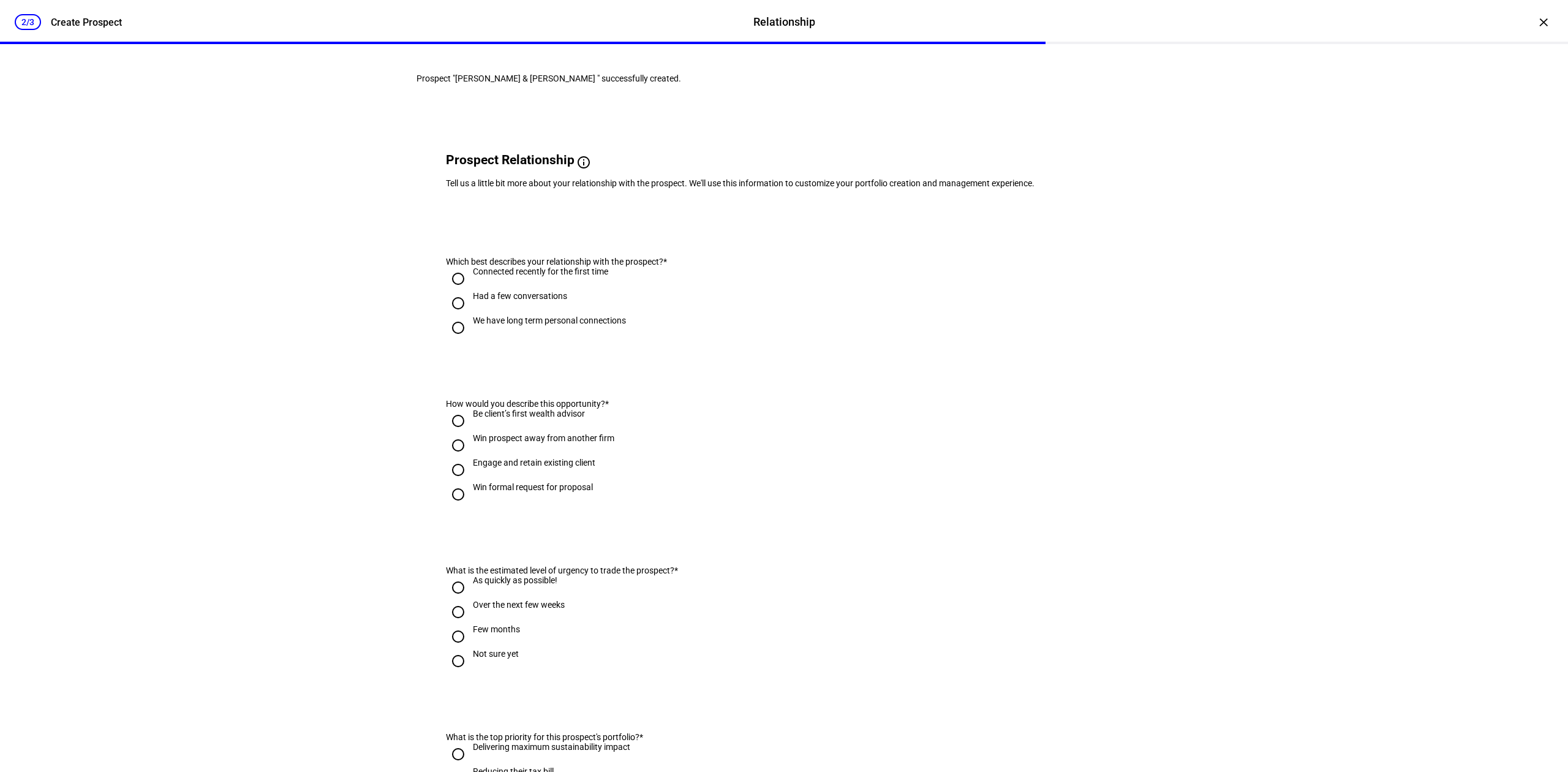
click at [522, 325] on div "We have long term personal connections" at bounding box center [549, 320] width 153 height 10
click at [470, 340] on input "We have long term personal connections" at bounding box center [458, 327] width 24 height 24
radio input "true"
click at [544, 468] on div "Engage and retain existing client" at bounding box center [534, 463] width 123 height 10
click at [470, 482] on input "Engage and retain existing client" at bounding box center [458, 470] width 24 height 24
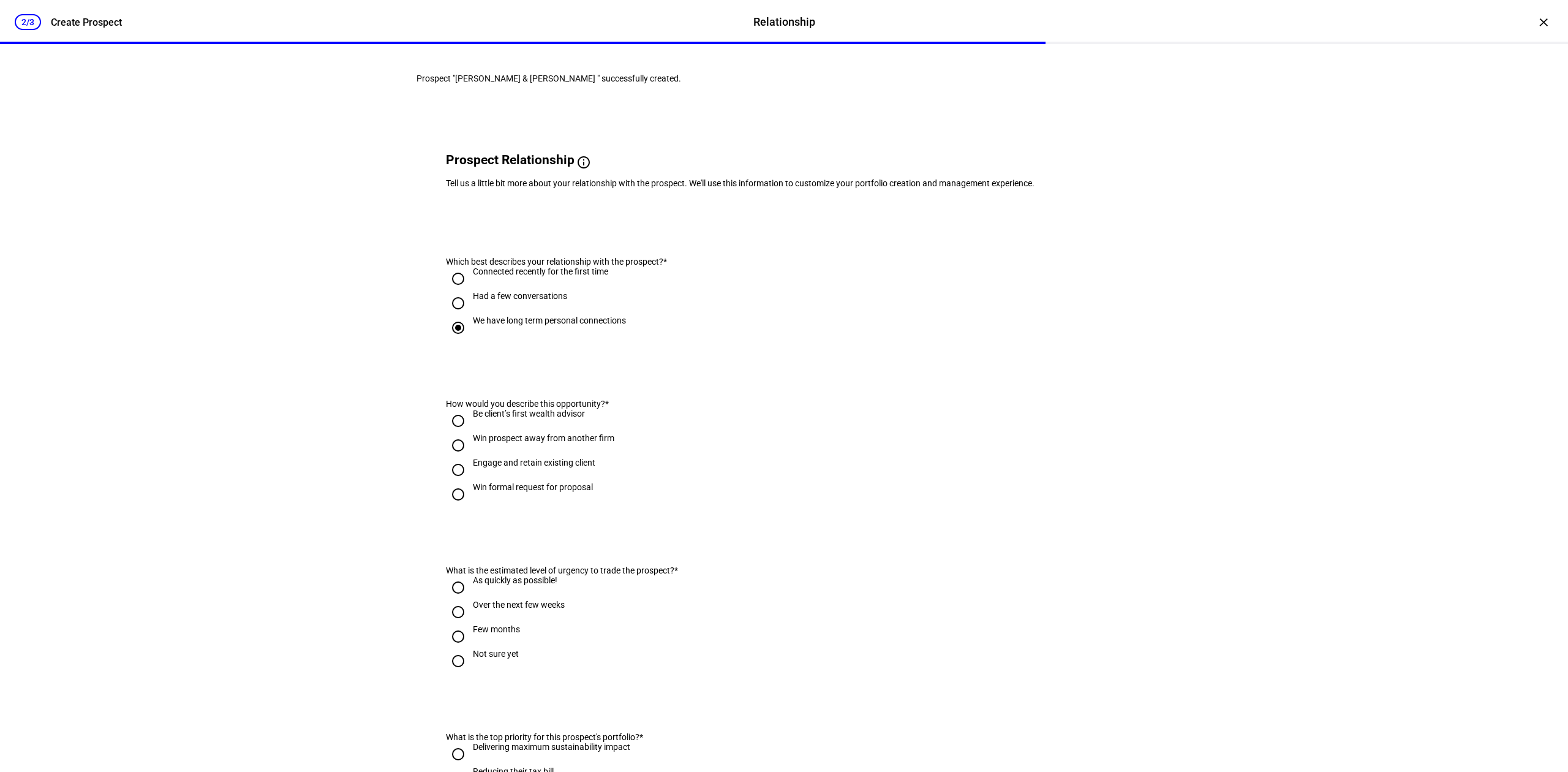
radio input "true"
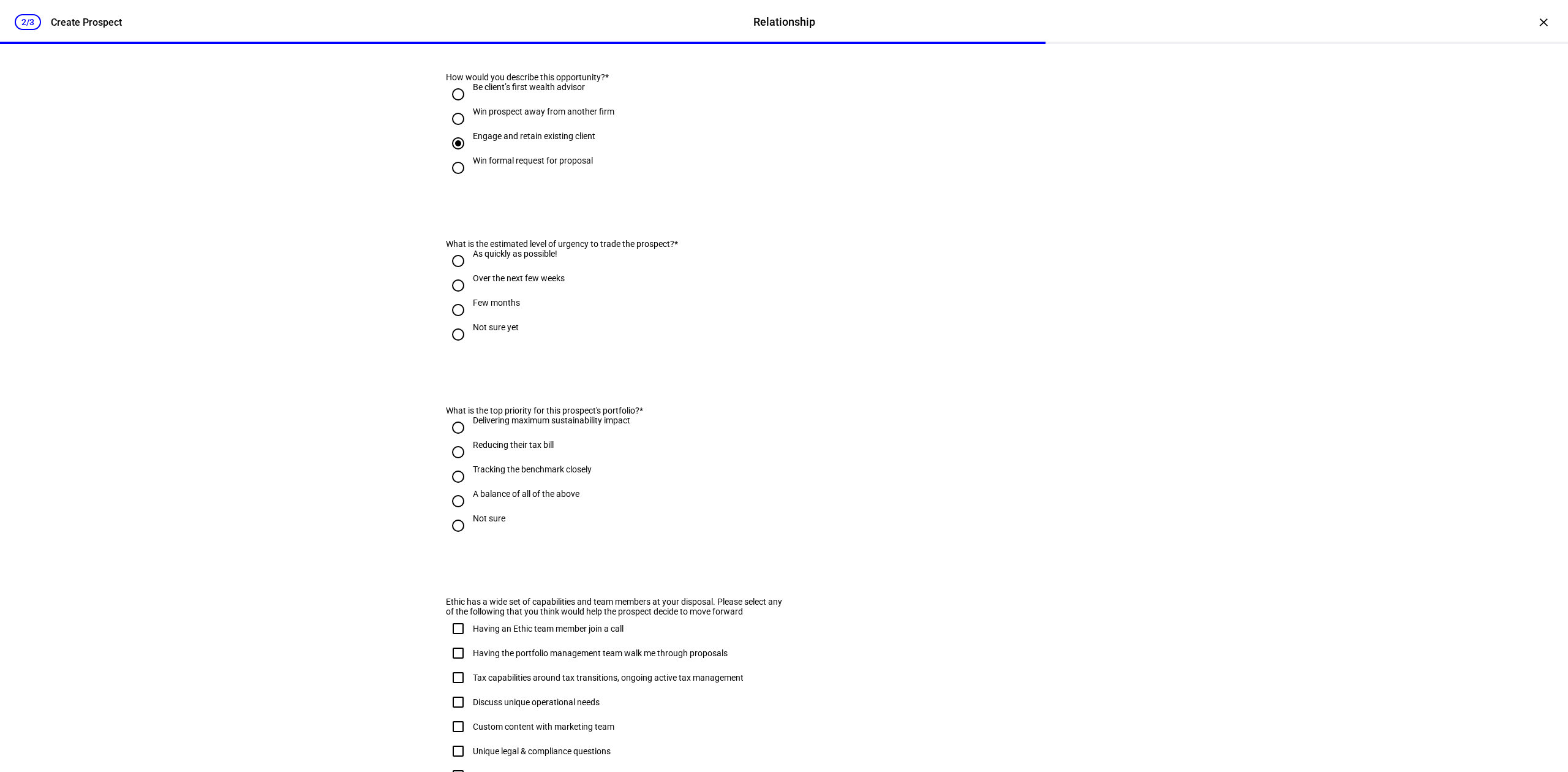
click at [478, 307] on div "Few months" at bounding box center [497, 302] width 47 height 10
click at [470, 322] on input "Few months" at bounding box center [458, 309] width 24 height 24
radio input "true"
click at [486, 499] on div "A balance of all of the above" at bounding box center [526, 494] width 107 height 10
click at [470, 513] on input "A balance of all of the above" at bounding box center [458, 501] width 24 height 24
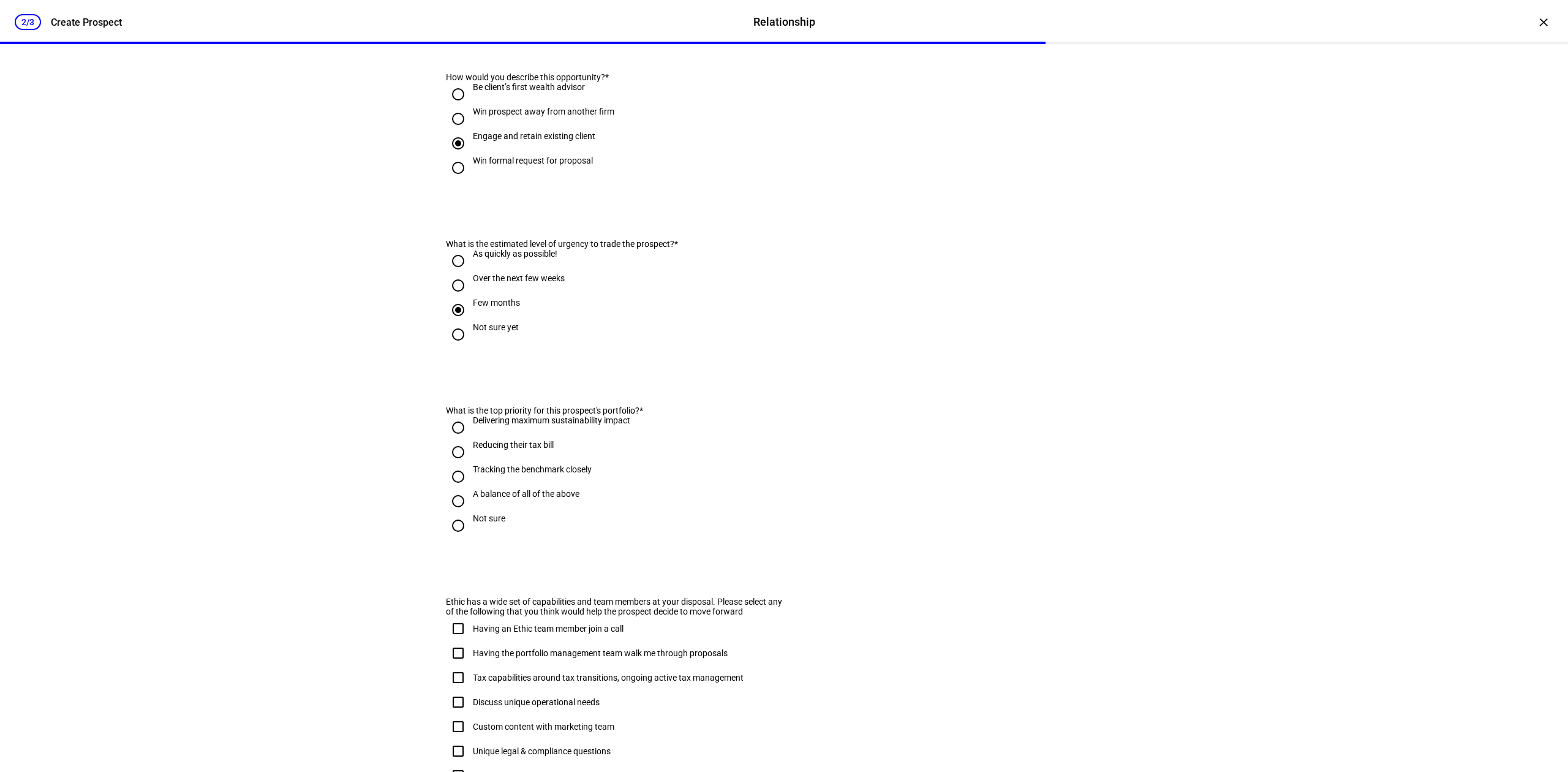
radio input "true"
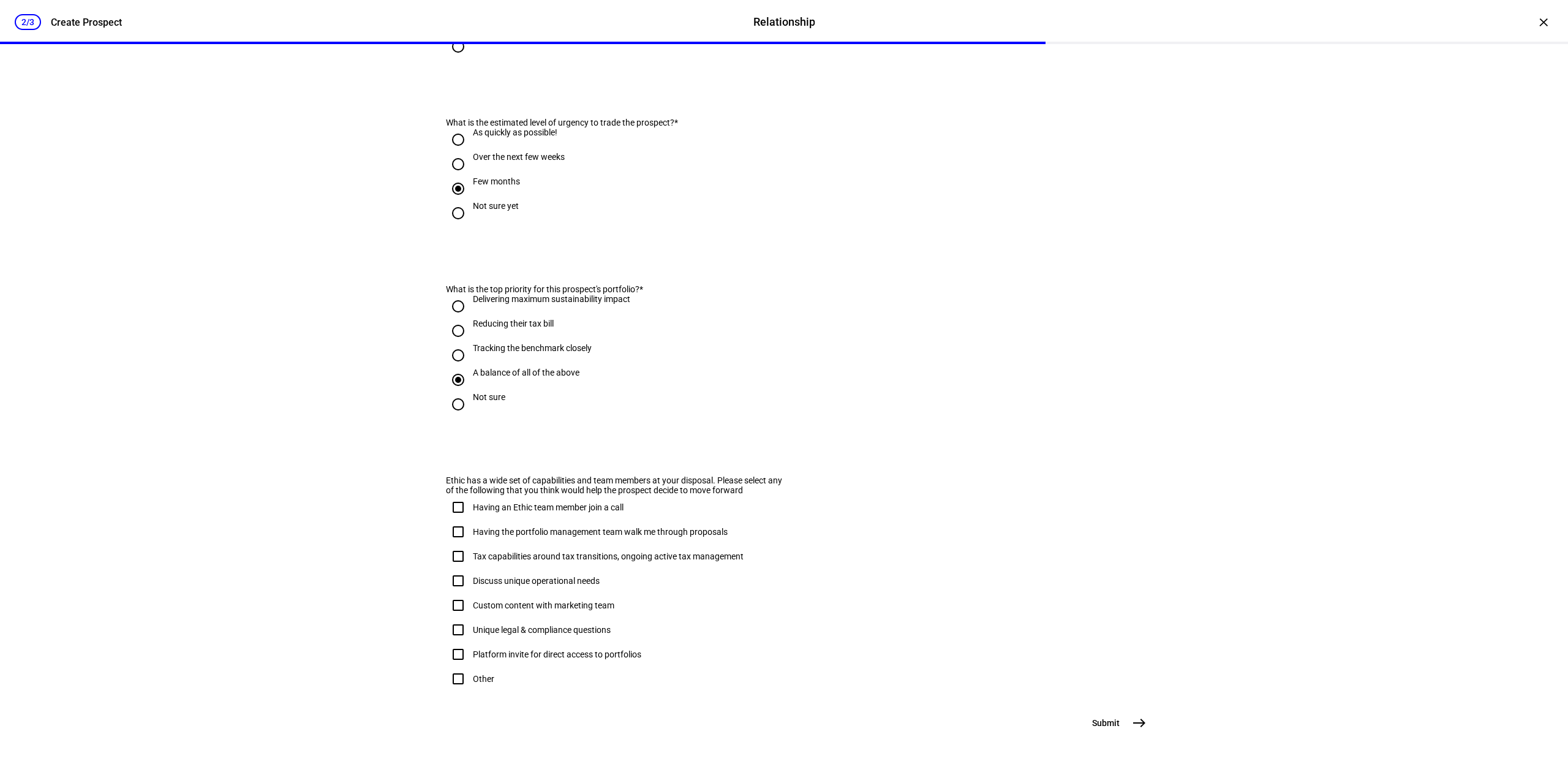
scroll to position [515, 0]
click at [1127, 726] on span "east" at bounding box center [1139, 722] width 24 height 24
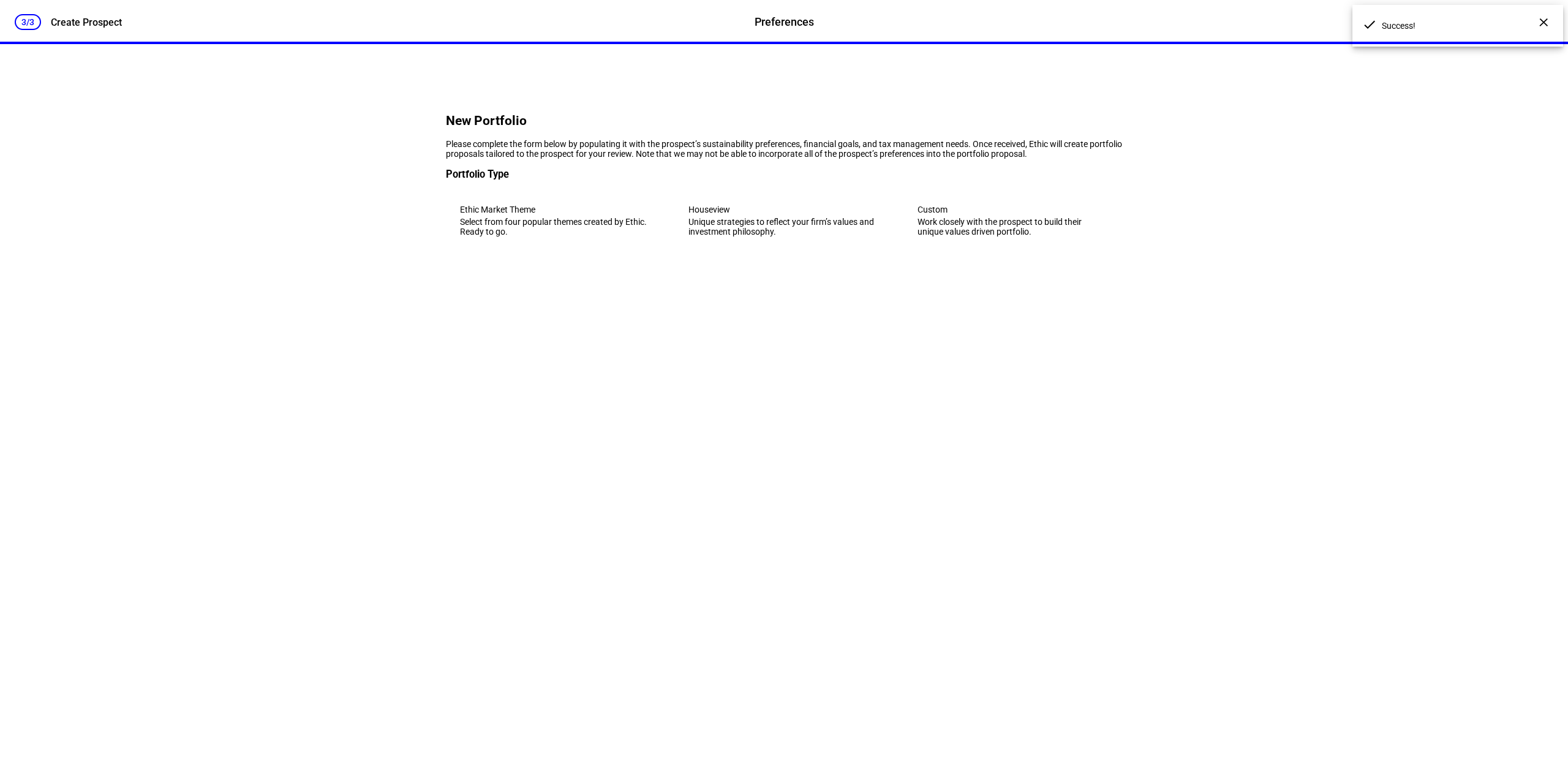
scroll to position [0, 0]
click at [1046, 237] on div "Work closely with the prospect to build their unique values driven portfolio." at bounding box center [1013, 227] width 191 height 19
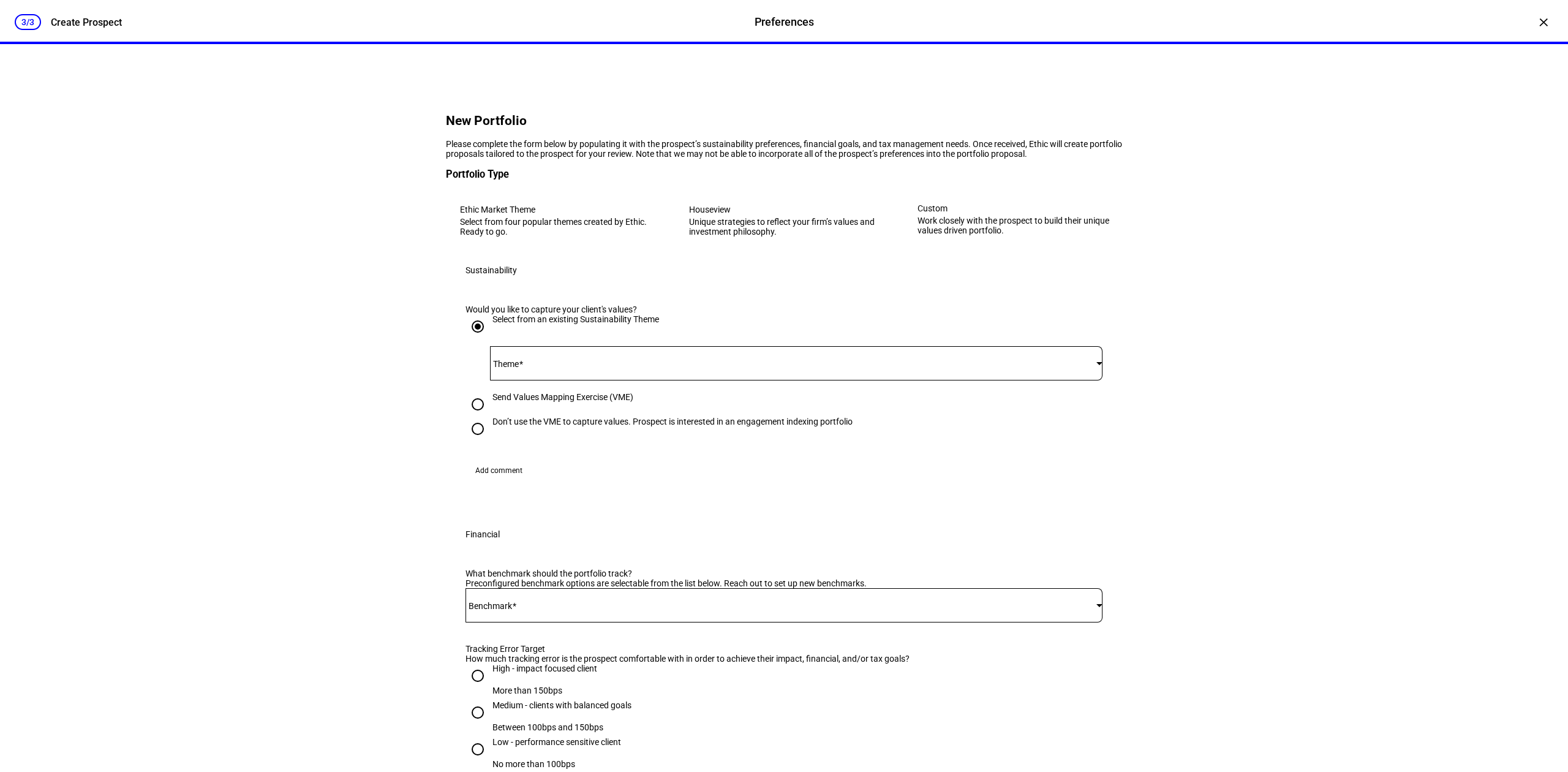
click at [1084, 380] on div at bounding box center [795, 363] width 612 height 34
click at [948, 516] on mat-option "[PERSON_NAME] & [PERSON_NAME] Impact Strategy 3" at bounding box center [790, 531] width 610 height 29
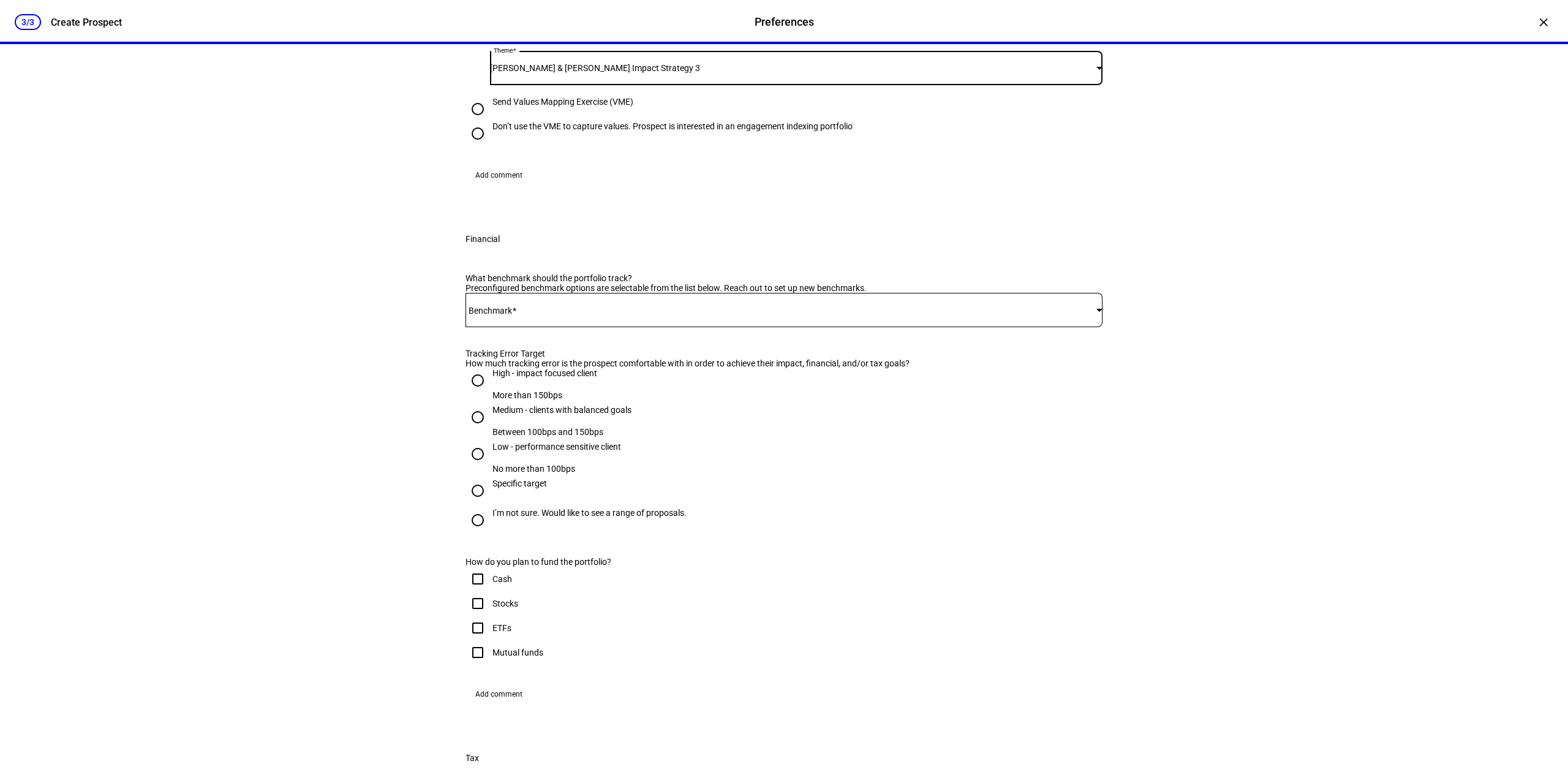
scroll to position [327, 0]
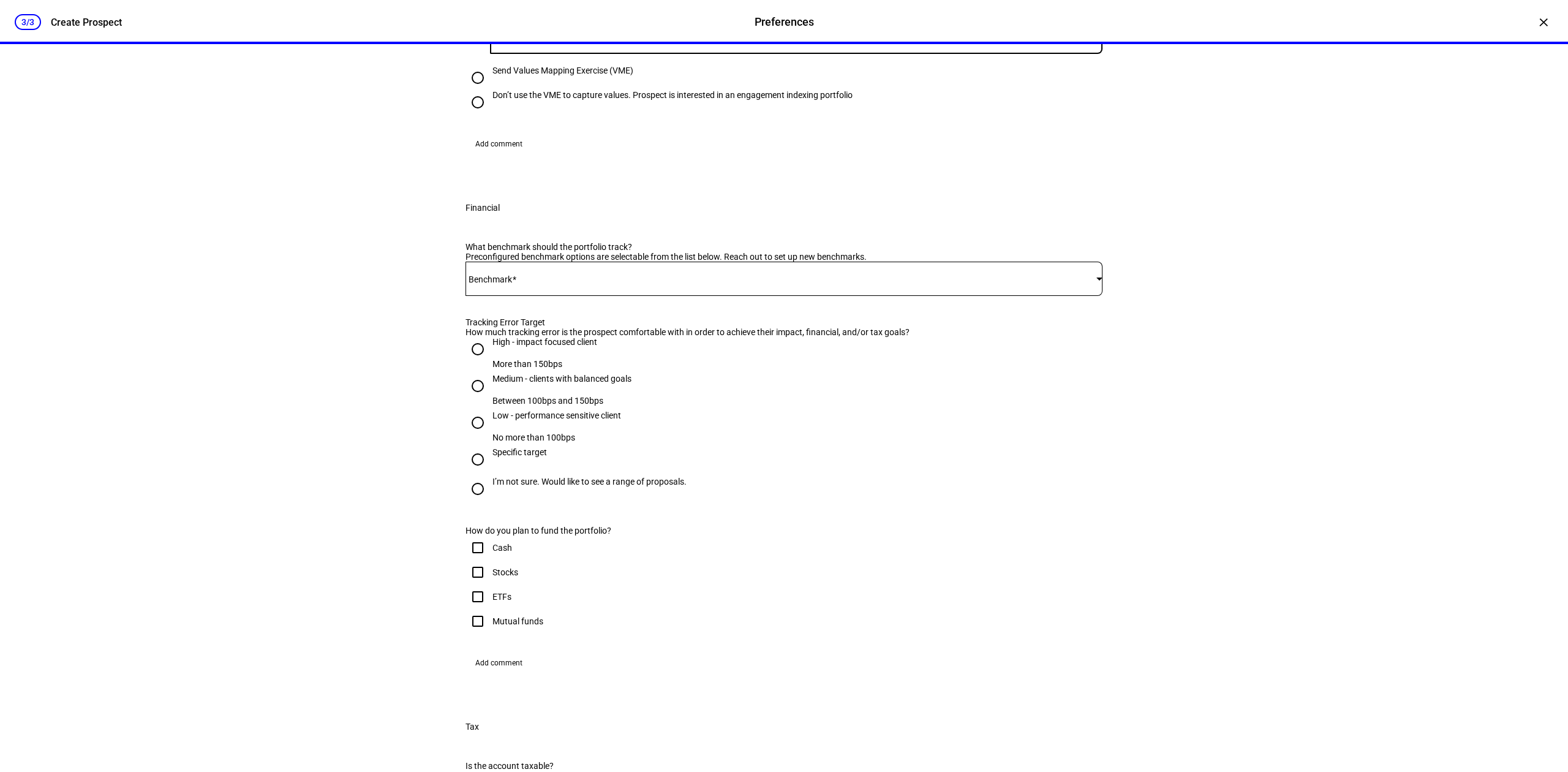
click at [535, 284] on span at bounding box center [781, 279] width 631 height 10
click at [537, 463] on mat-option "68VTI+32EFA" at bounding box center [778, 463] width 634 height 29
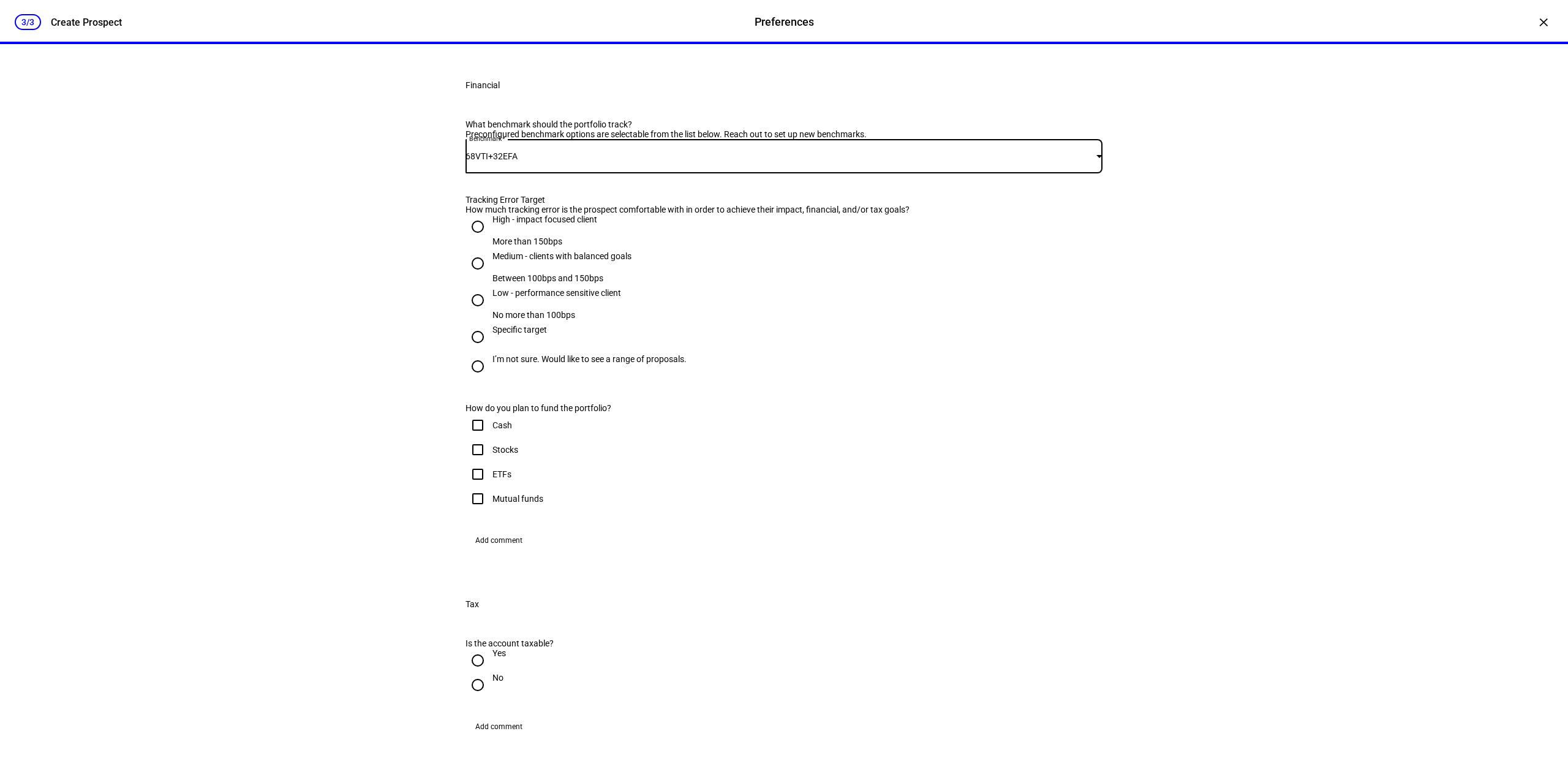
scroll to position [490, 0]
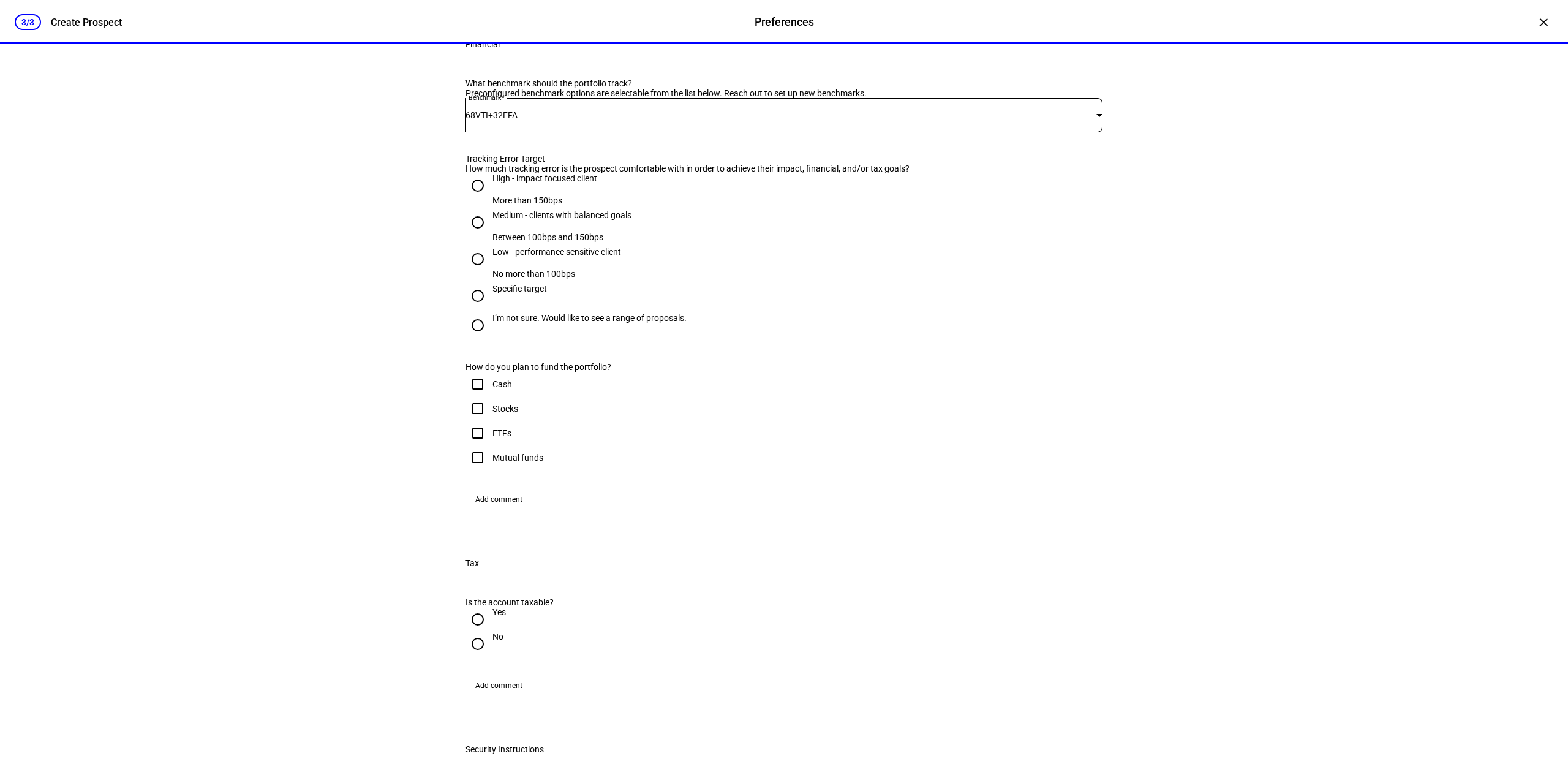
click at [517, 257] on div "Low - performance sensitive client" at bounding box center [556, 252] width 128 height 10
click at [490, 271] on input "Low - performance sensitive client No more than 100bps" at bounding box center [477, 259] width 24 height 24
radio input "true"
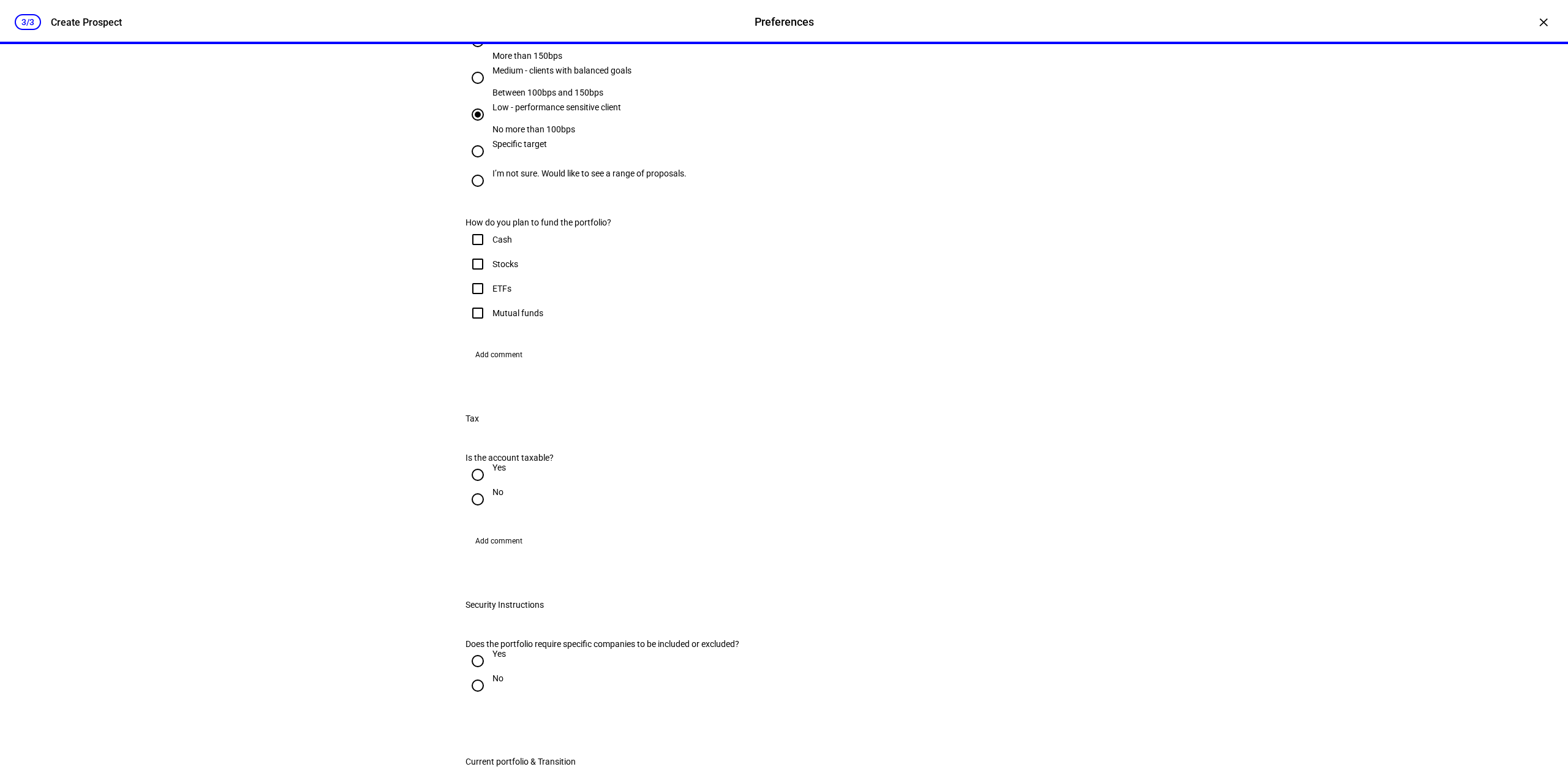
scroll to position [653, 0]
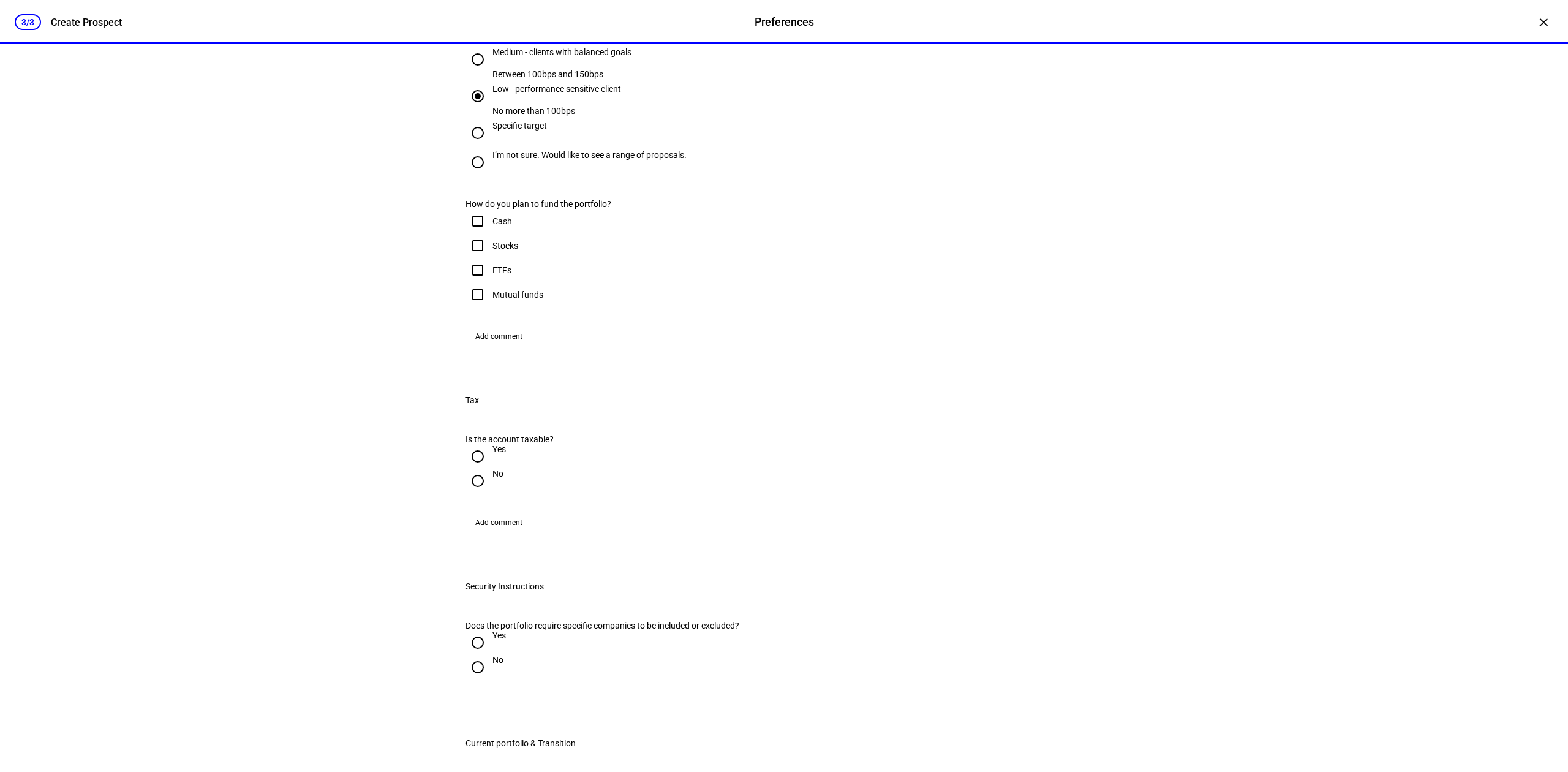
click at [508, 233] on div "Cash" at bounding box center [784, 221] width 637 height 24
click at [501, 258] on div "Stocks" at bounding box center [492, 245] width 53 height 24
click at [496, 226] on div "Cash" at bounding box center [502, 221] width 19 height 10
click at [490, 233] on input "Cash" at bounding box center [477, 221] width 24 height 24
checkbox input "true"
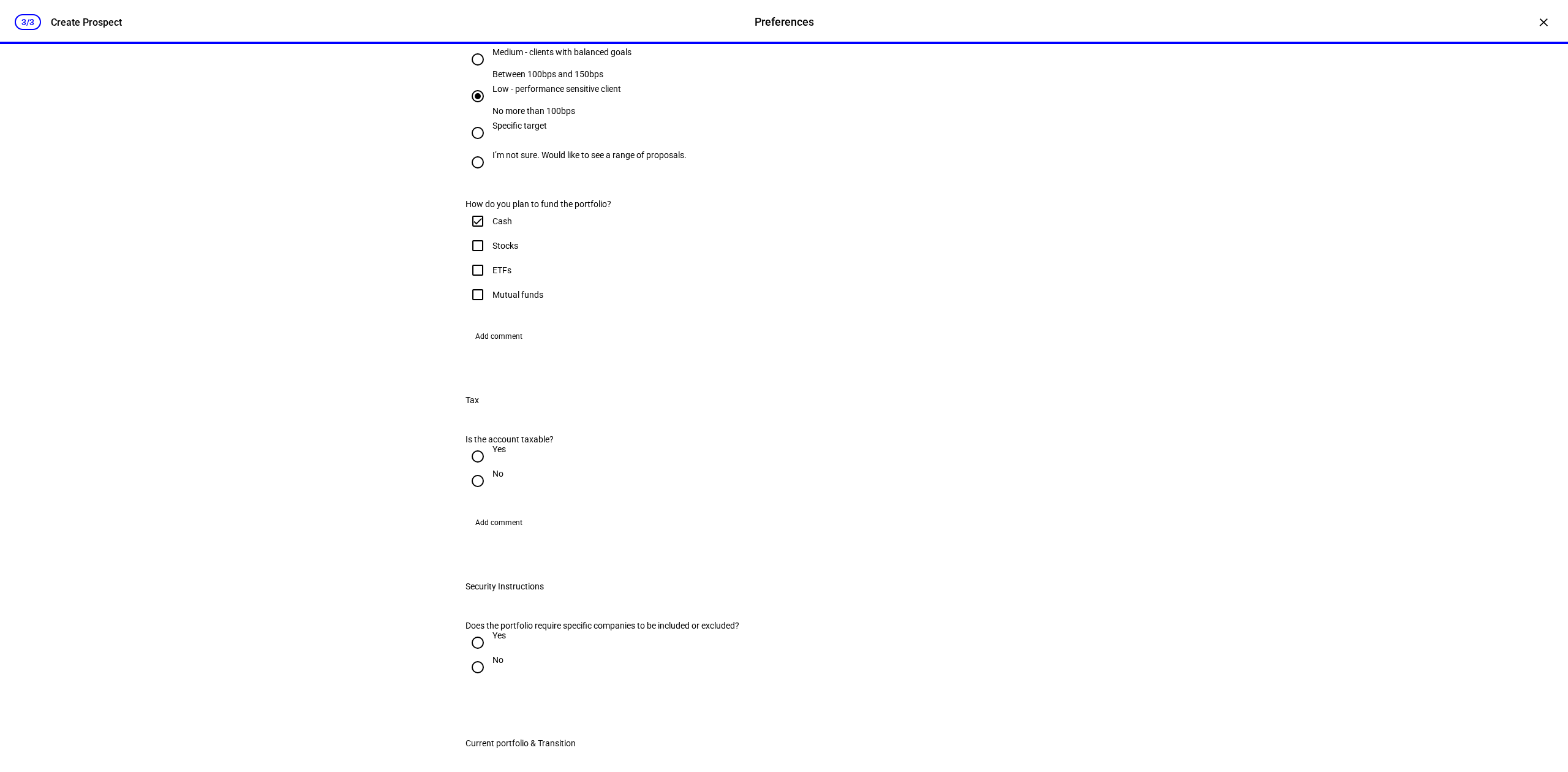
click at [492, 250] on div "Stocks" at bounding box center [505, 246] width 26 height 10
click at [488, 258] on input "Stocks" at bounding box center [477, 245] width 24 height 24
checkbox input "true"
click at [479, 282] on input "ETFs" at bounding box center [477, 270] width 24 height 24
checkbox input "true"
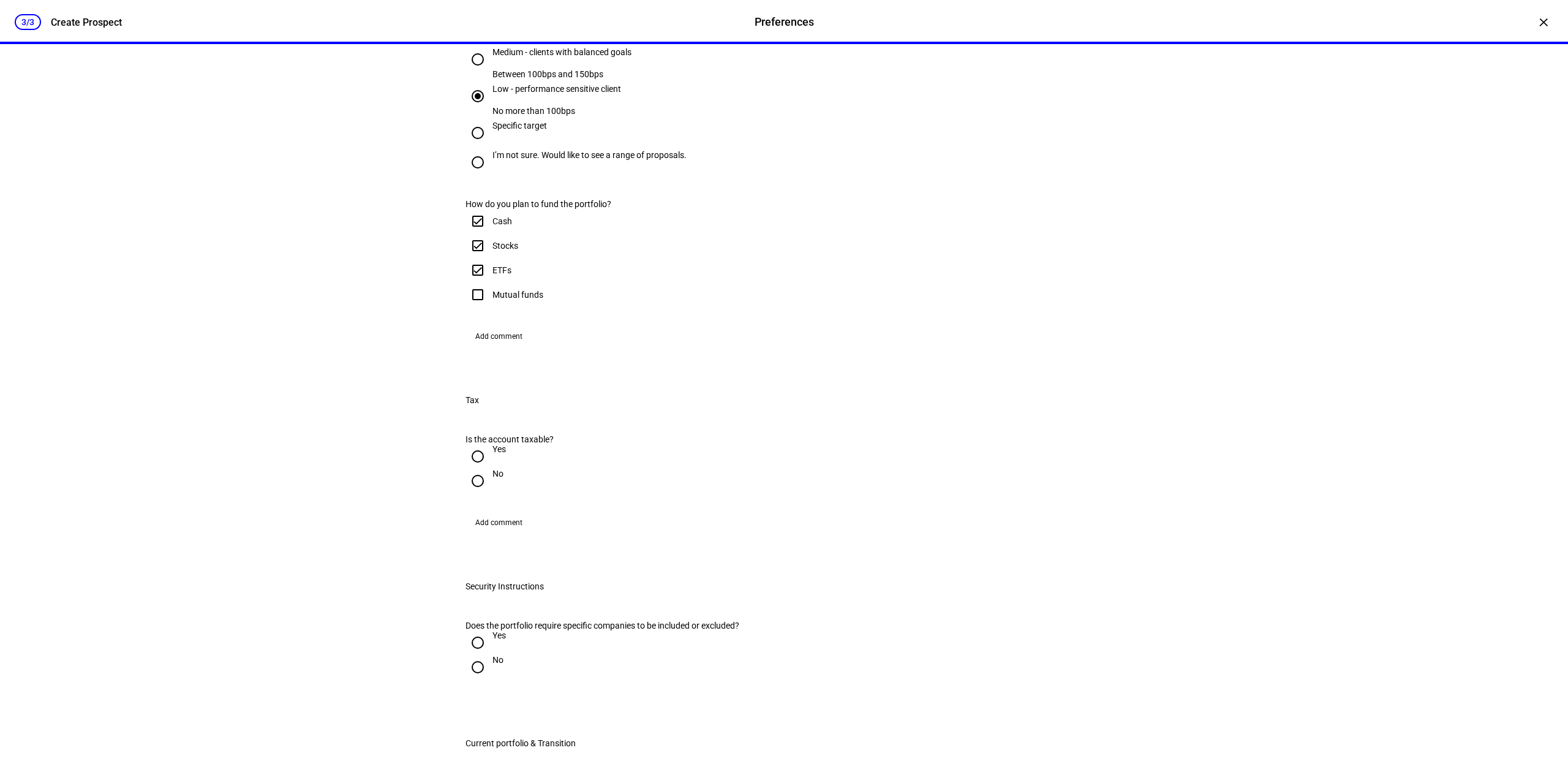
click at [470, 307] on input "Mutual funds" at bounding box center [477, 294] width 24 height 24
checkbox input "true"
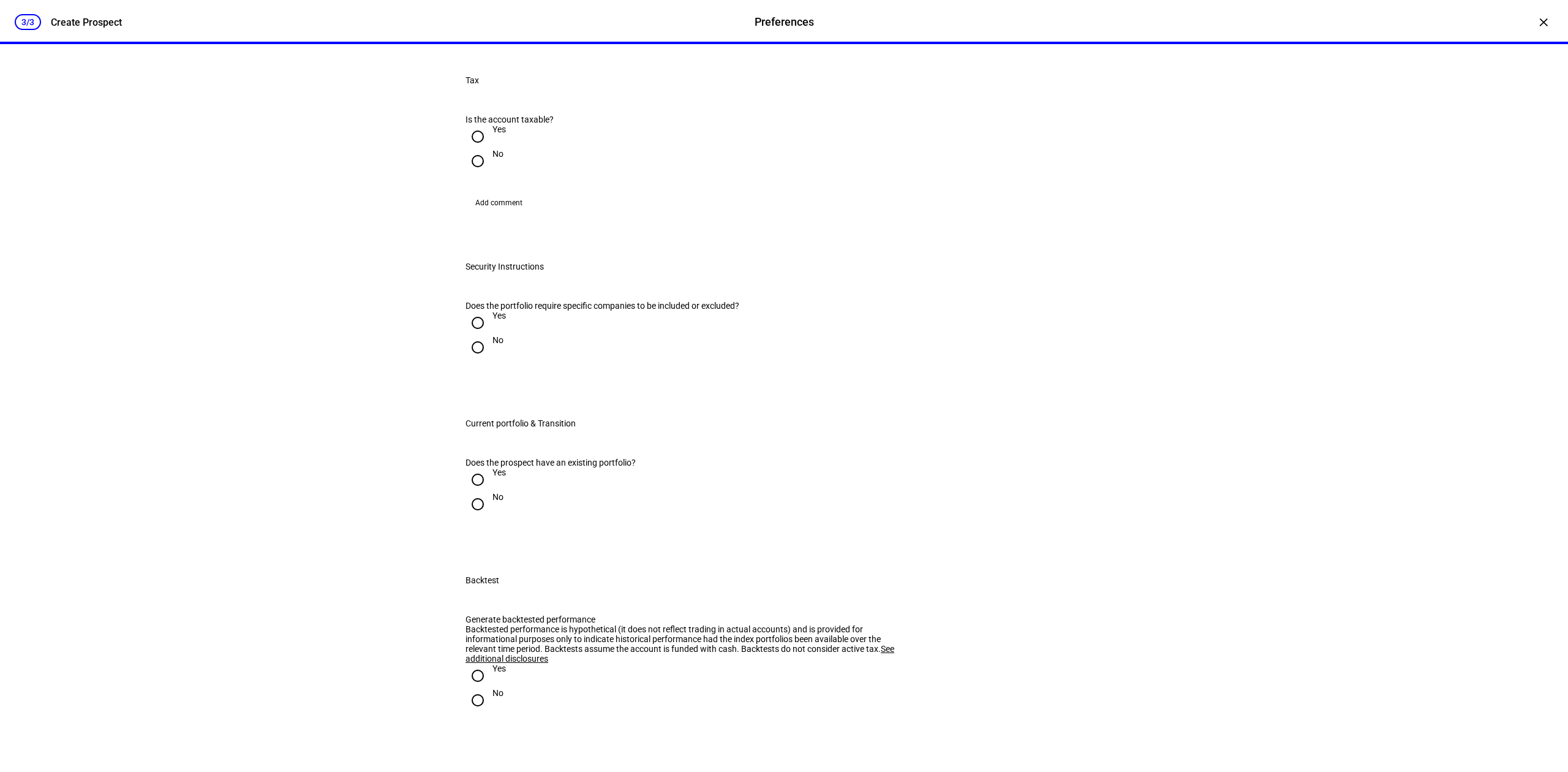
scroll to position [980, 0]
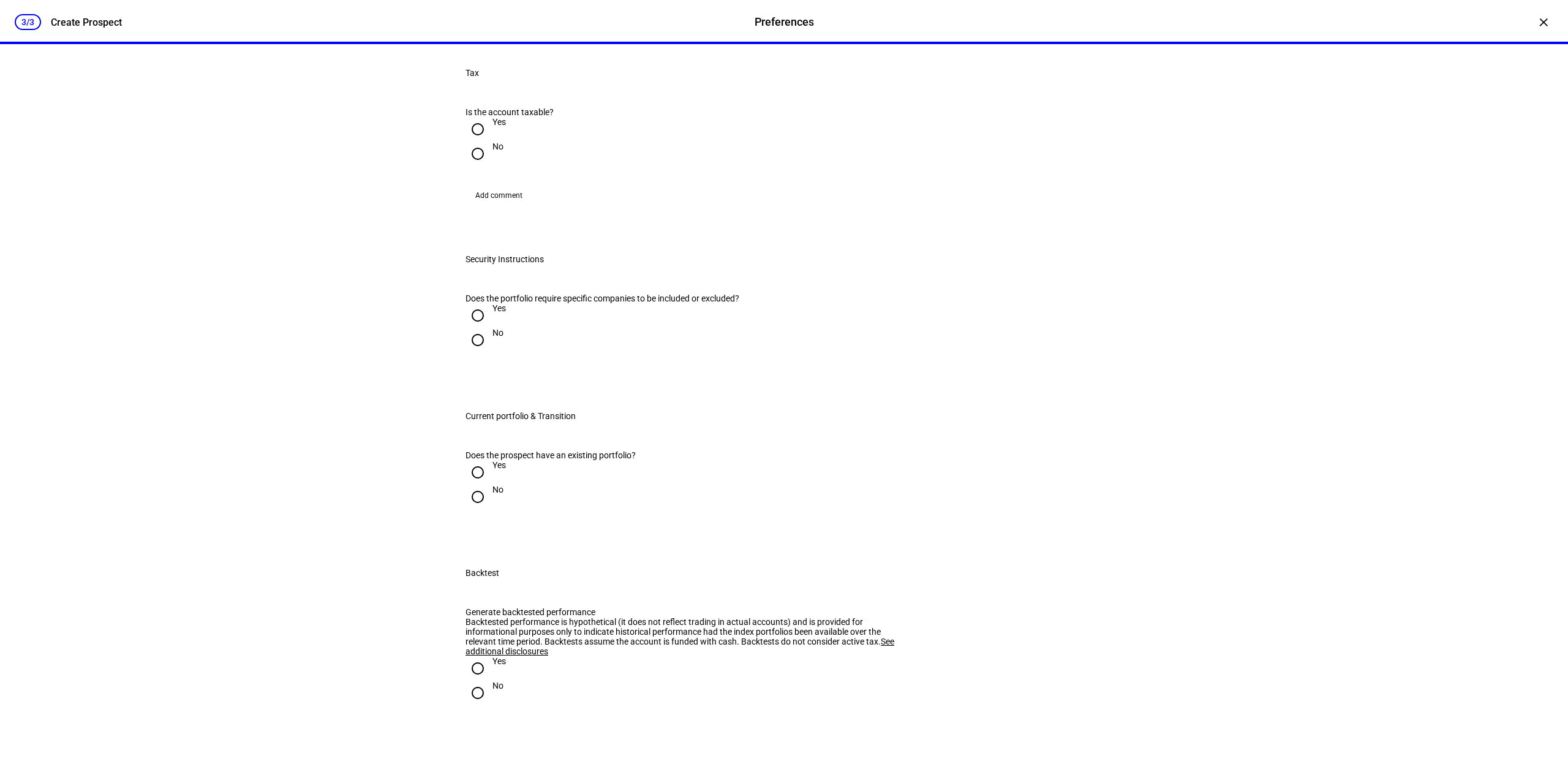
click at [479, 166] on input "No" at bounding box center [477, 153] width 24 height 24
radio input "true"
click at [475, 352] on input "No" at bounding box center [477, 339] width 24 height 24
radio input "true"
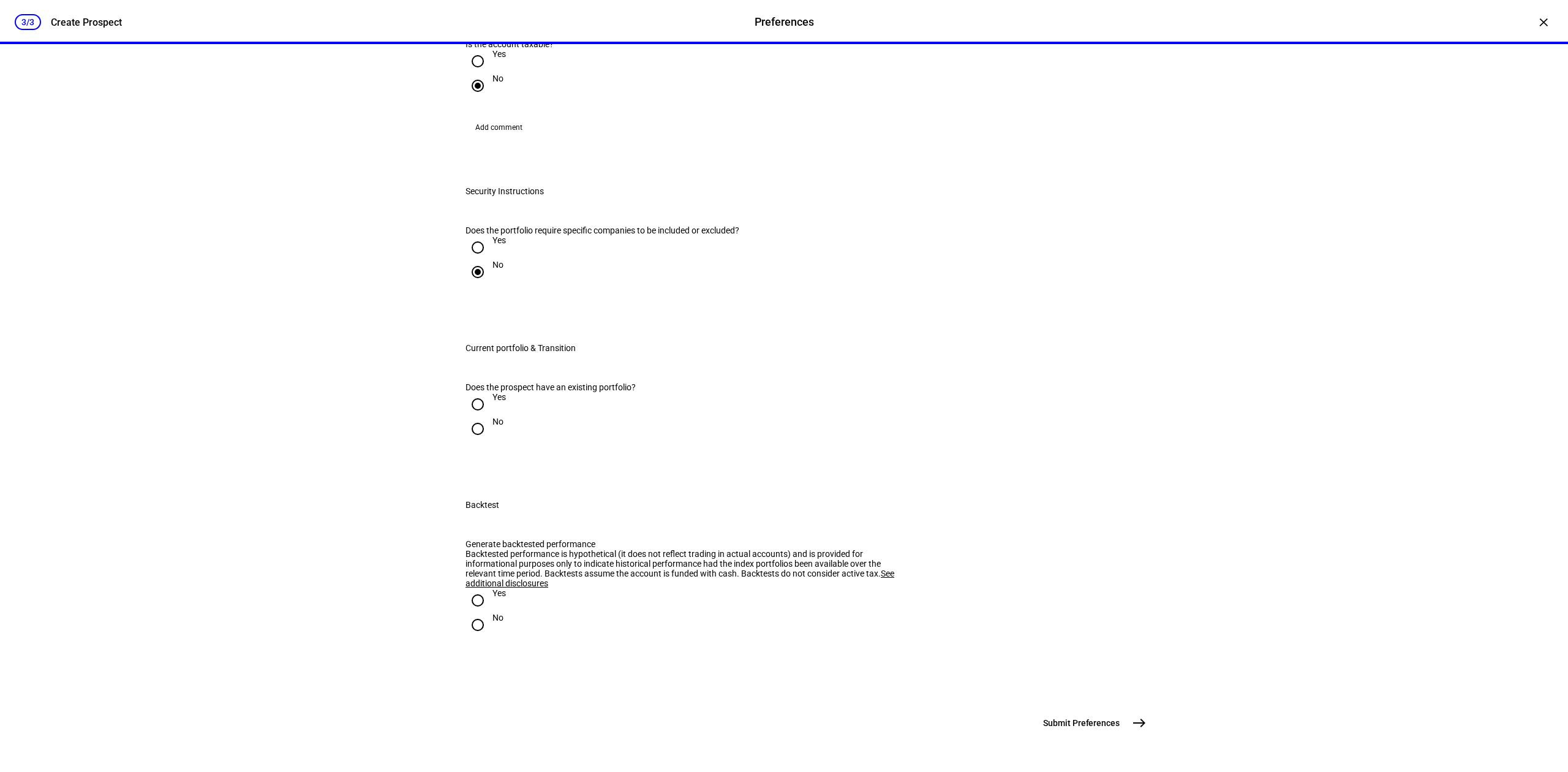
scroll to position [1225, 0]
click at [473, 441] on input "No" at bounding box center [477, 428] width 24 height 24
radio input "true"
click at [476, 392] on input "Yes" at bounding box center [477, 404] width 24 height 24
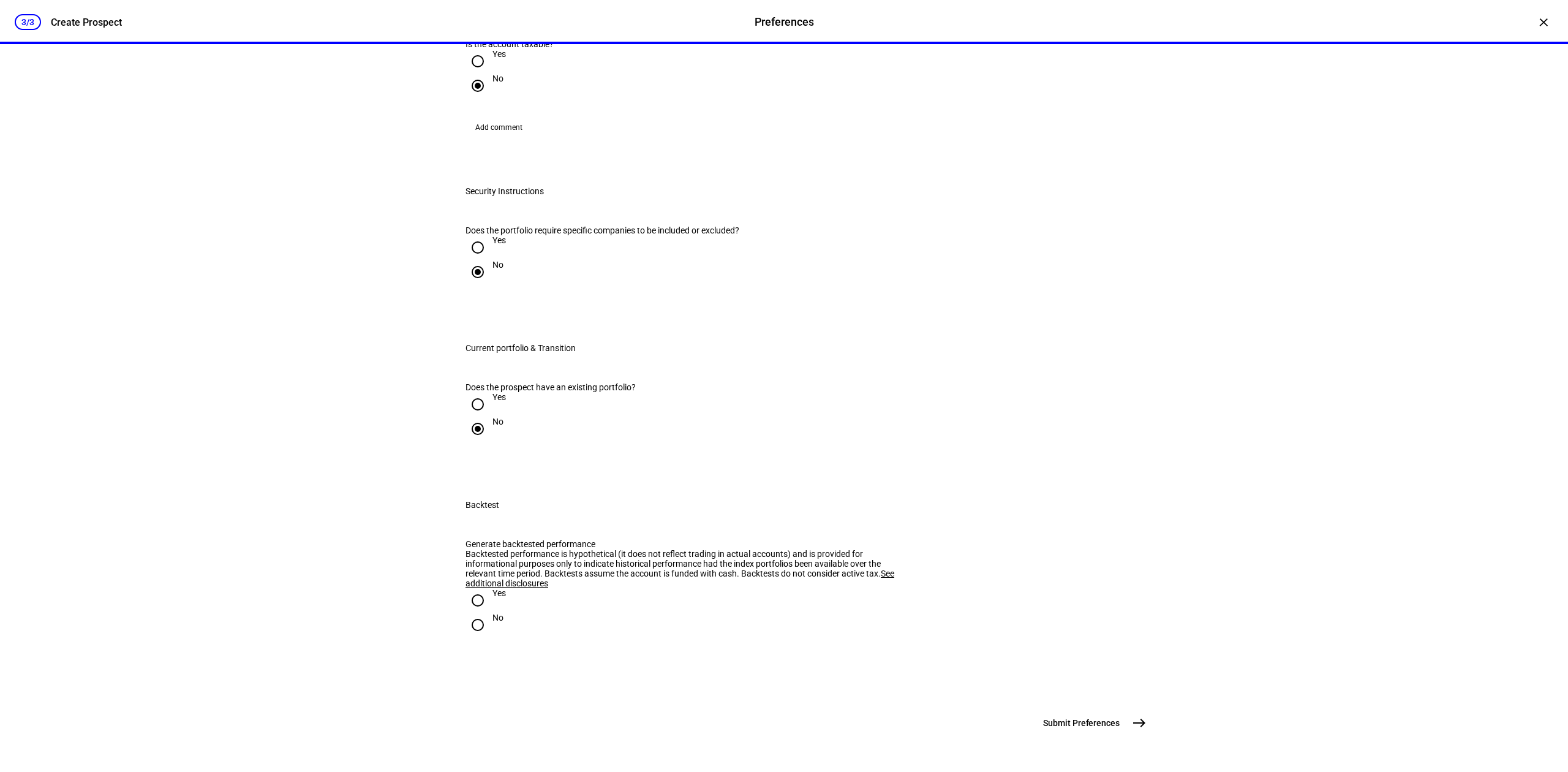
radio input "true"
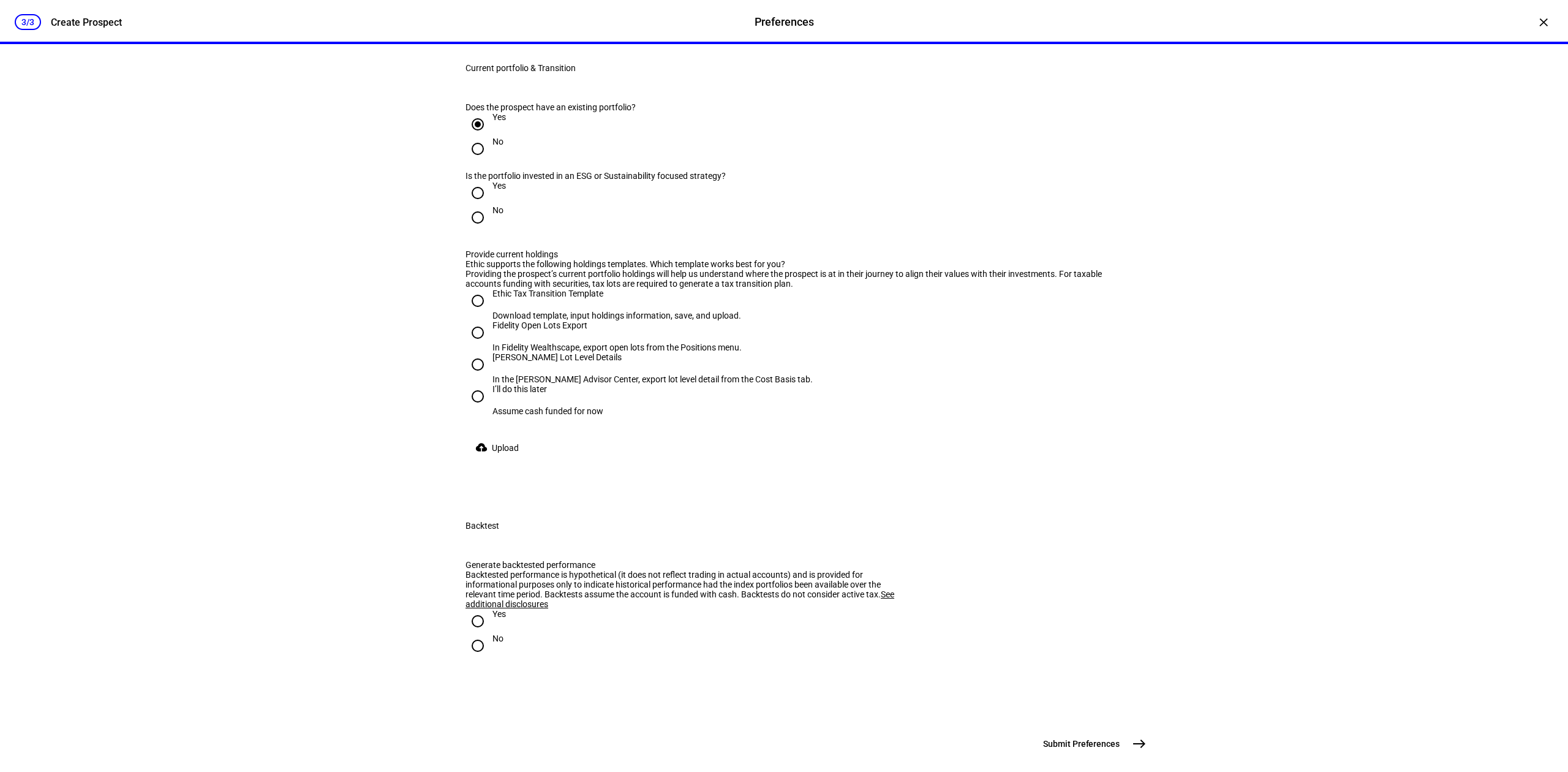
click at [476, 161] on input "No" at bounding box center [477, 148] width 24 height 24
radio input "true"
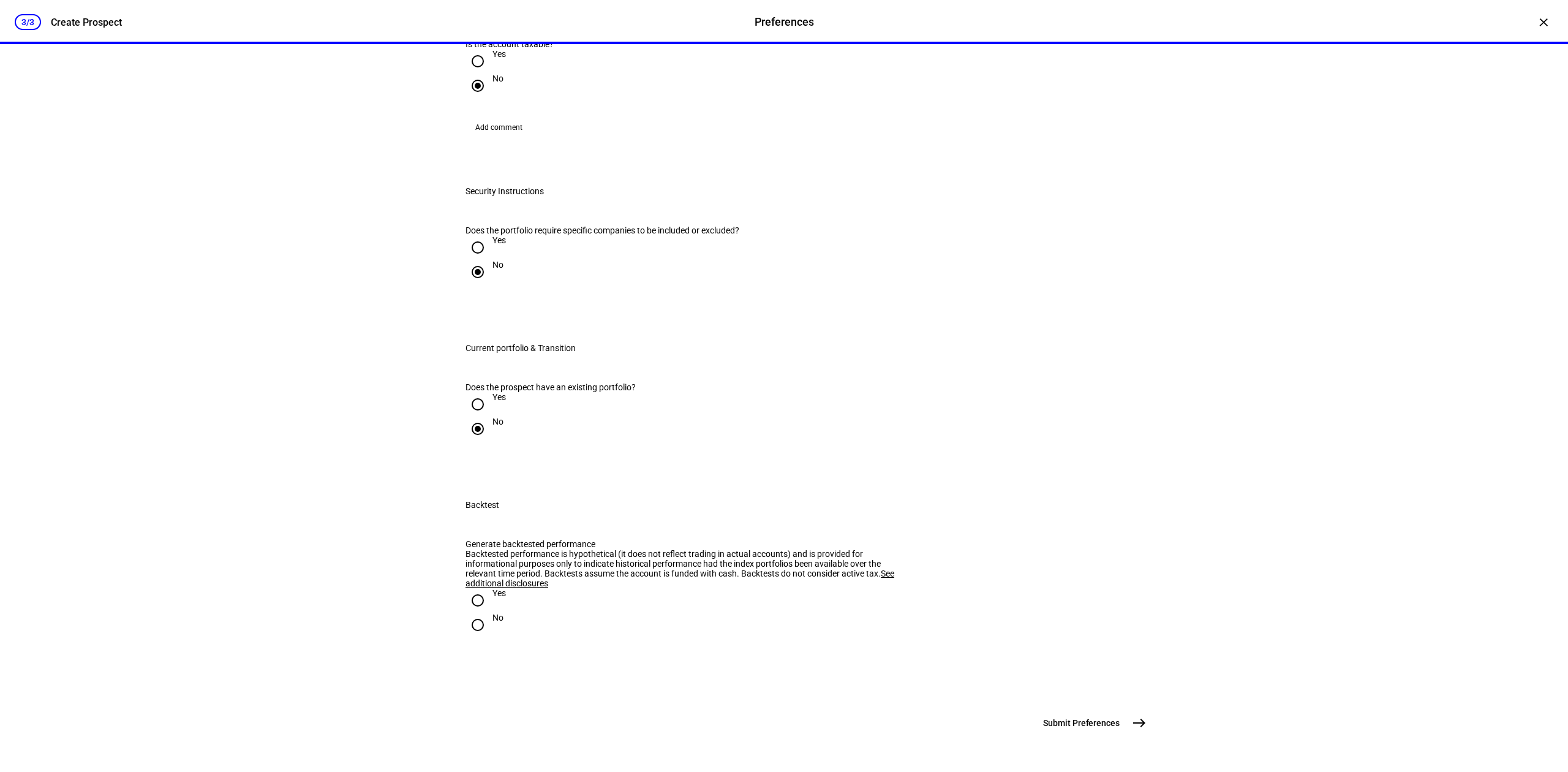
click at [474, 612] on input "No" at bounding box center [477, 624] width 24 height 24
radio input "true"
click at [1135, 723] on mat-icon "east" at bounding box center [1139, 722] width 15 height 15
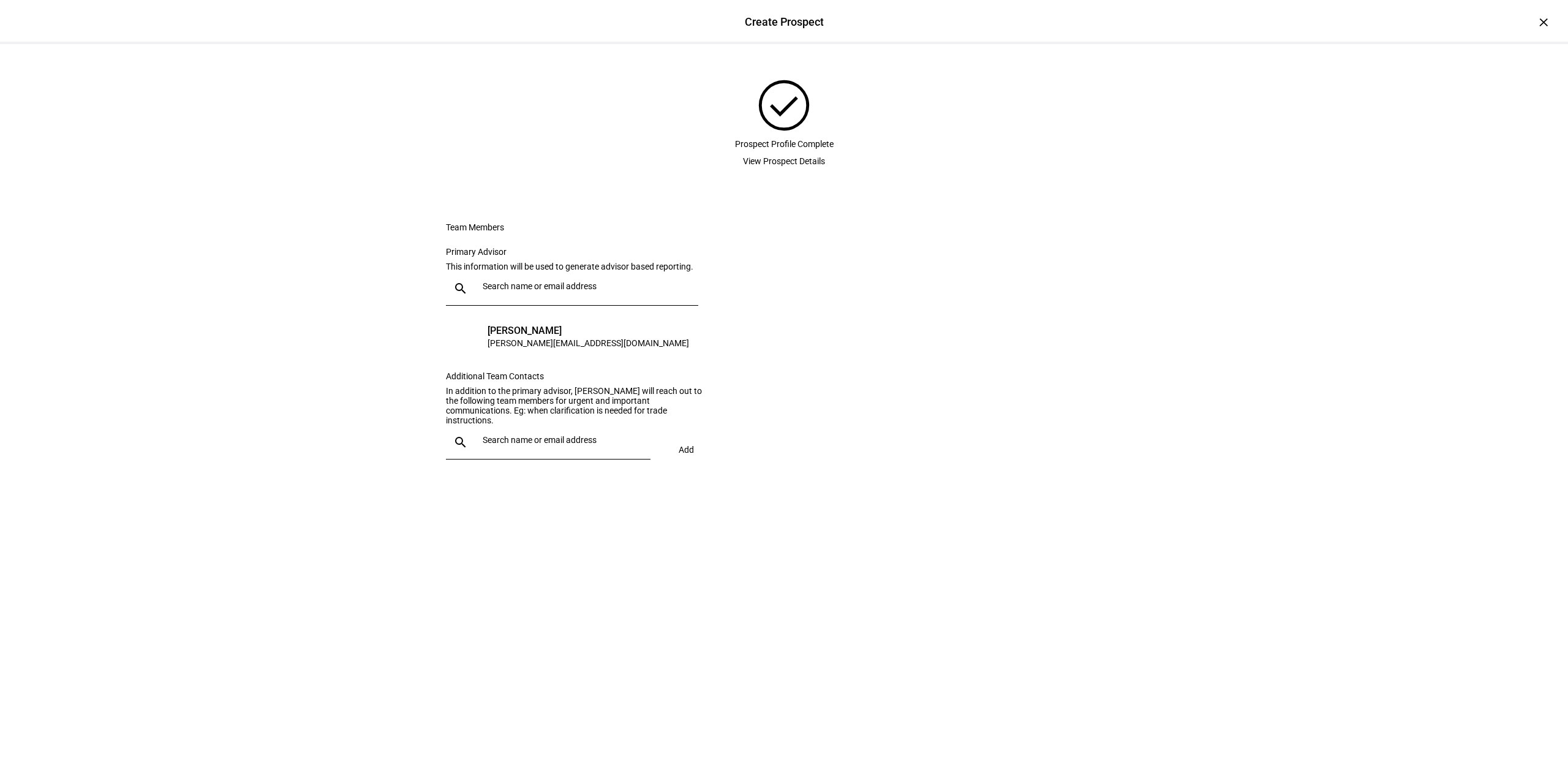
scroll to position [0, 0]
click at [669, 291] on input "text" at bounding box center [588, 286] width 211 height 10
click at [841, 400] on eth-form-card "Team Members Primary Advisor This information will be used to generate advisor …" at bounding box center [784, 346] width 735 height 307
click at [1533, 29] on div "×" at bounding box center [1543, 22] width 19 height 19
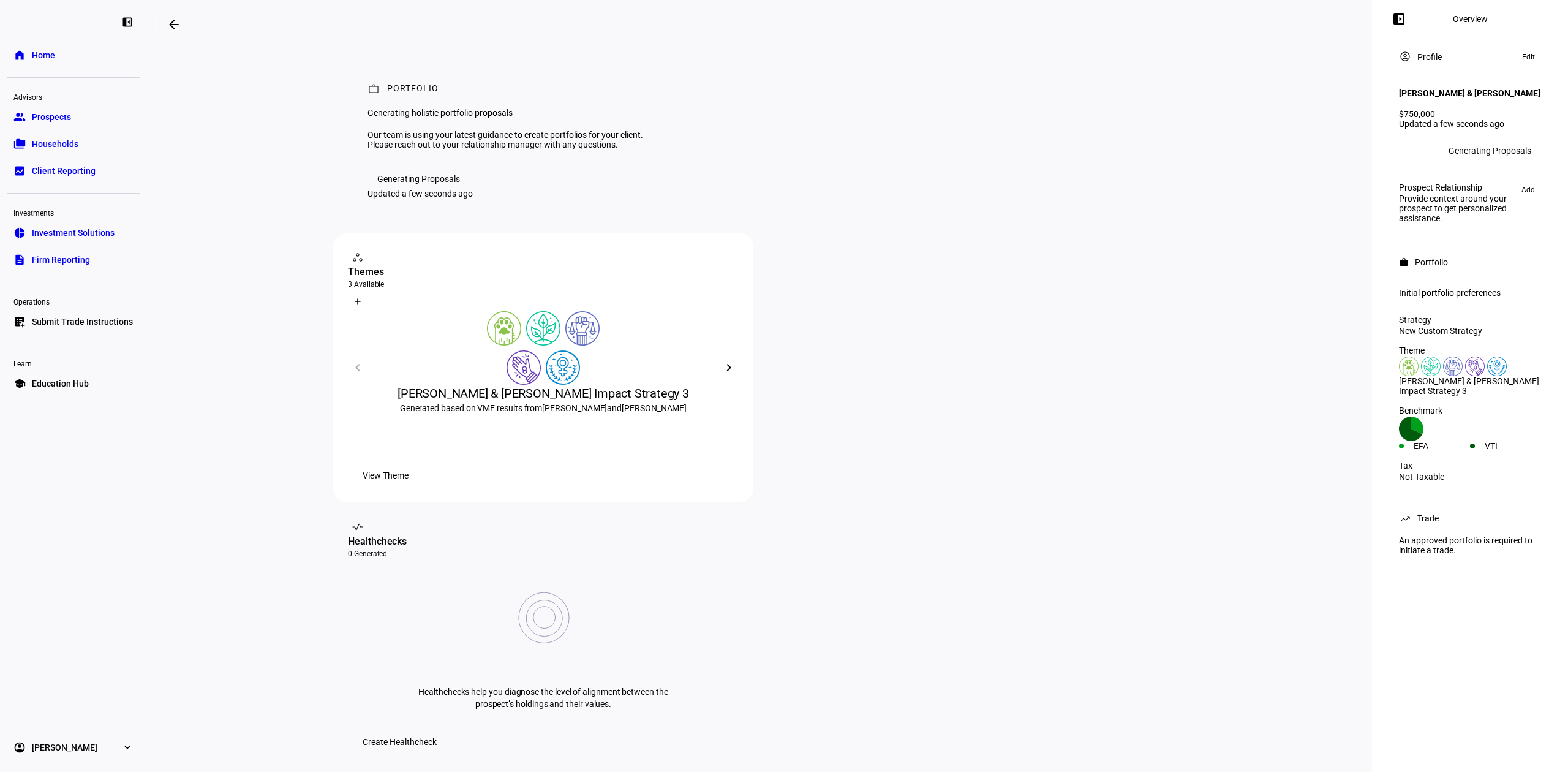
click at [1530, 197] on span "Add" at bounding box center [1528, 189] width 13 height 15
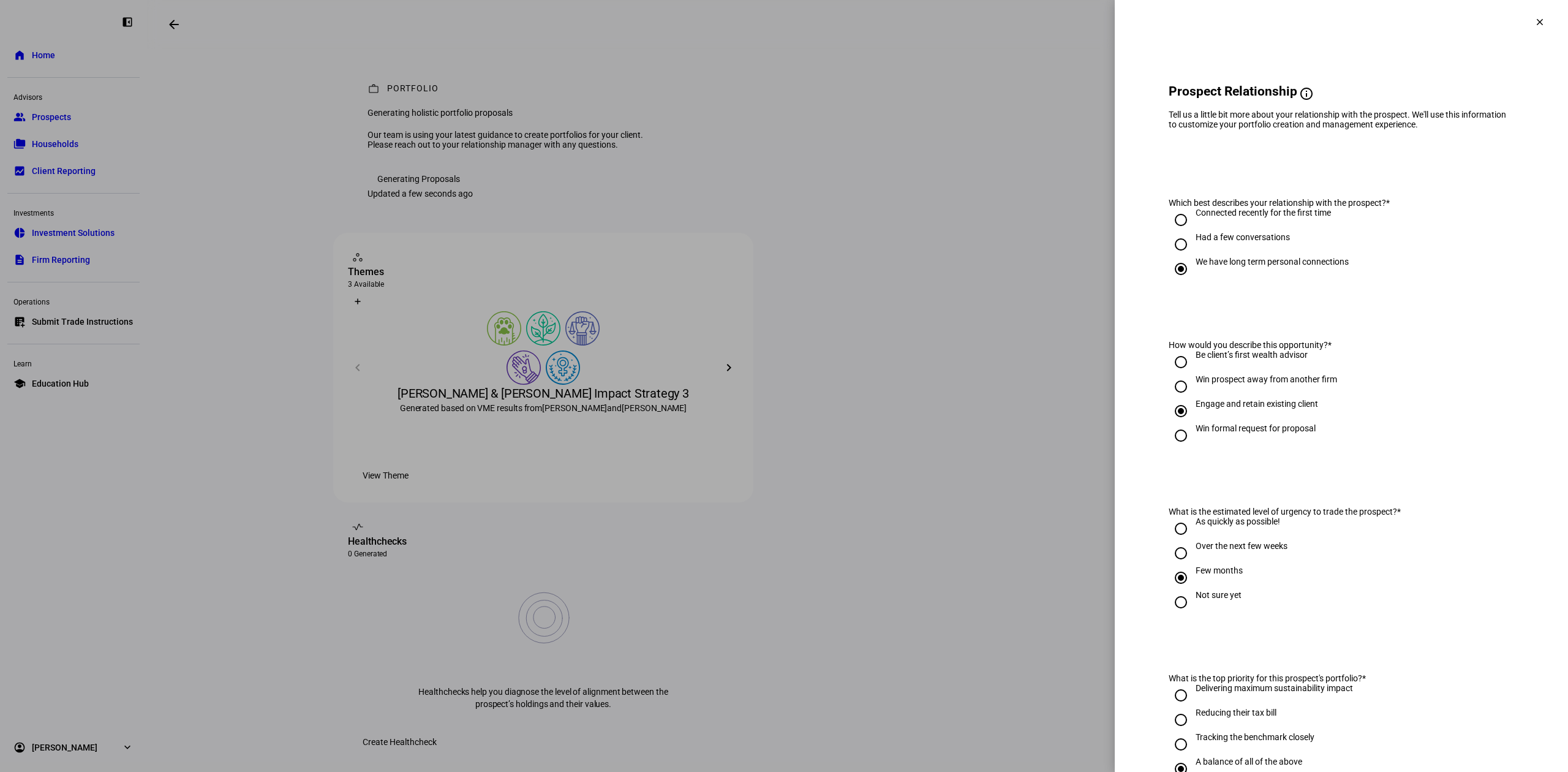
click at [1531, 19] on span at bounding box center [1540, 22] width 29 height 29
